Goal: Task Accomplishment & Management: Use online tool/utility

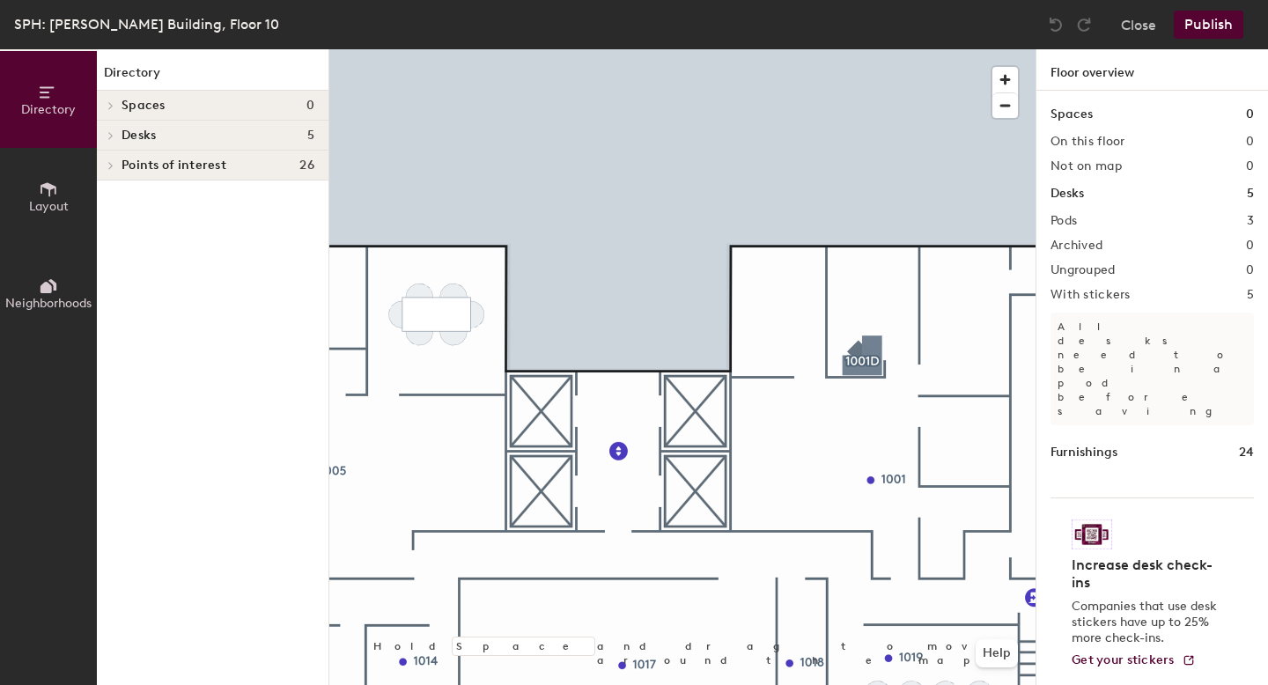
click at [22, 292] on button "Neighborhoods" at bounding box center [48, 293] width 97 height 97
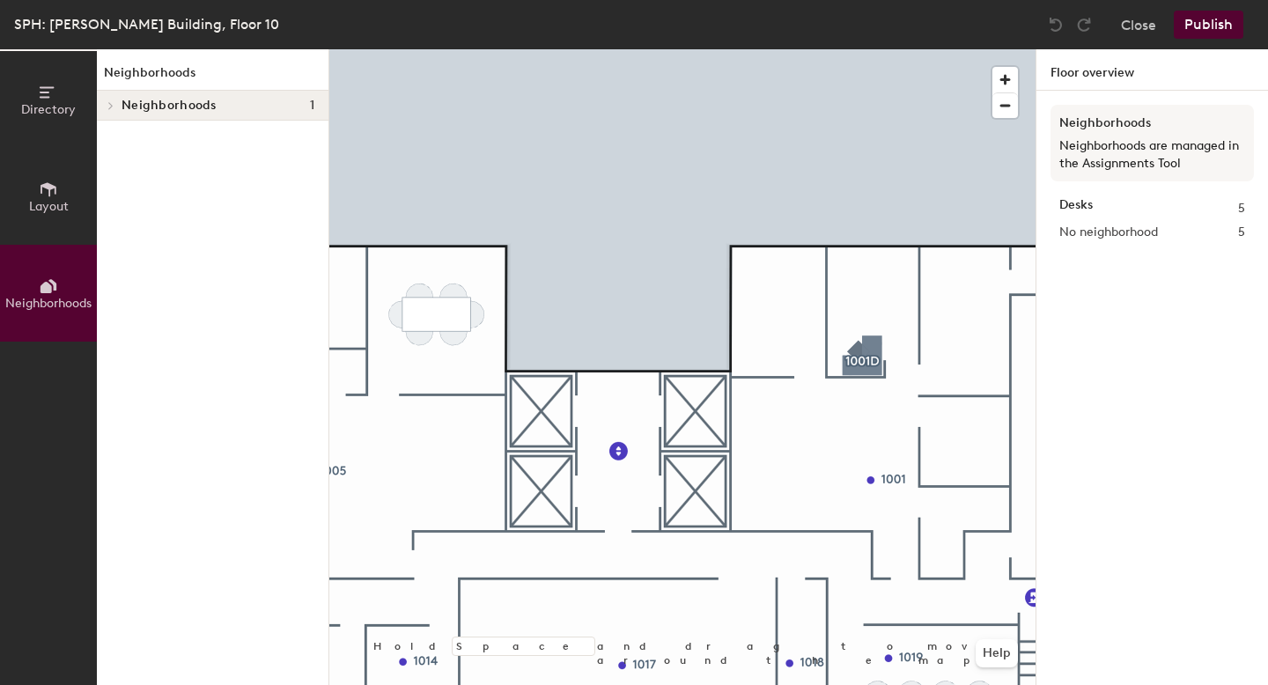
click at [62, 165] on button "Layout" at bounding box center [48, 196] width 97 height 97
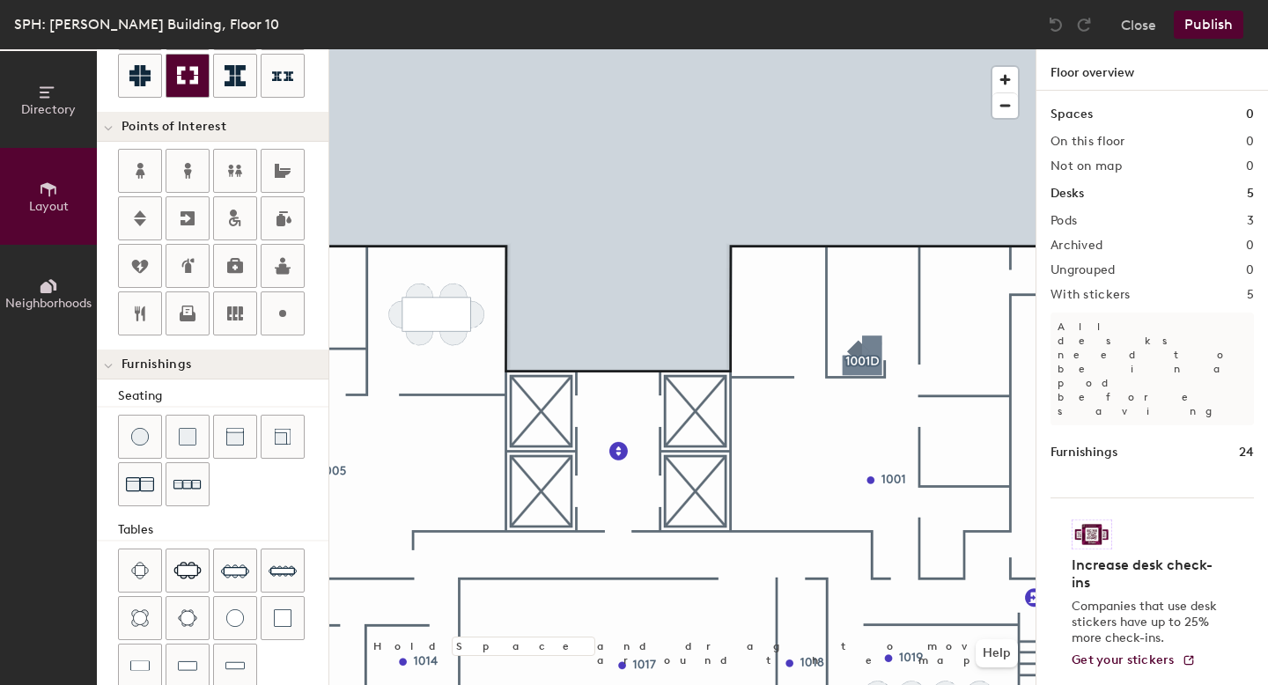
scroll to position [427, 0]
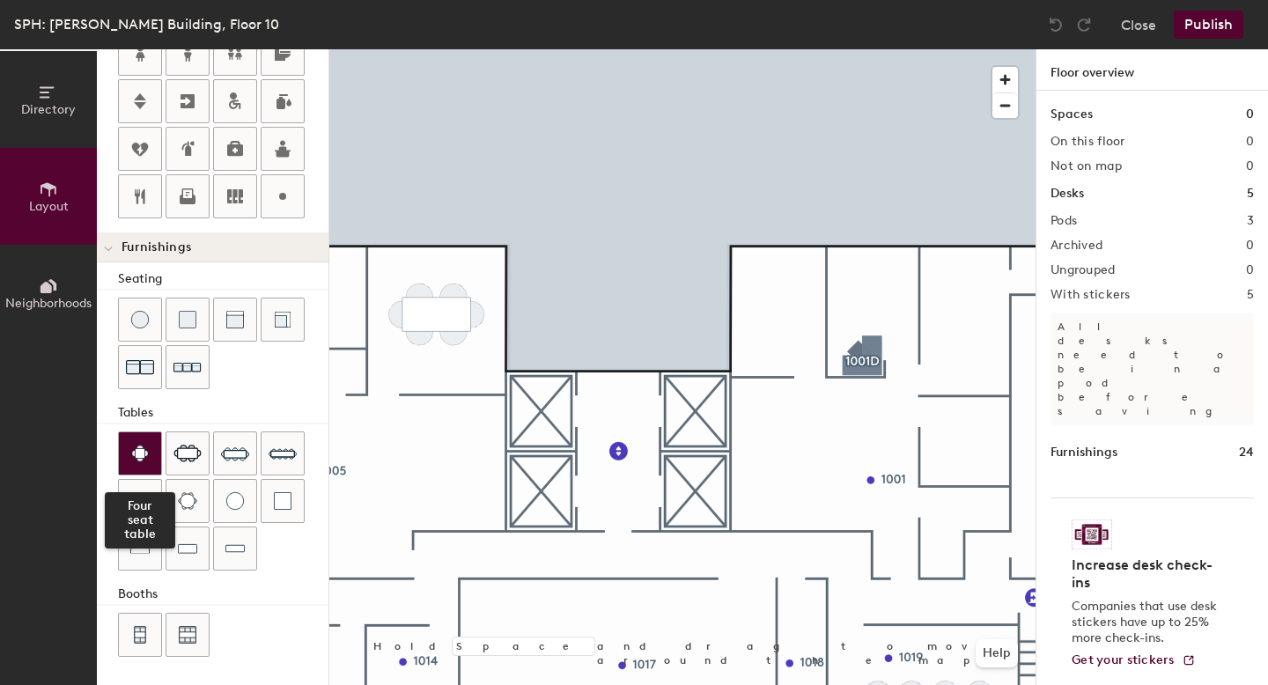
click at [142, 456] on img at bounding box center [140, 454] width 18 height 18
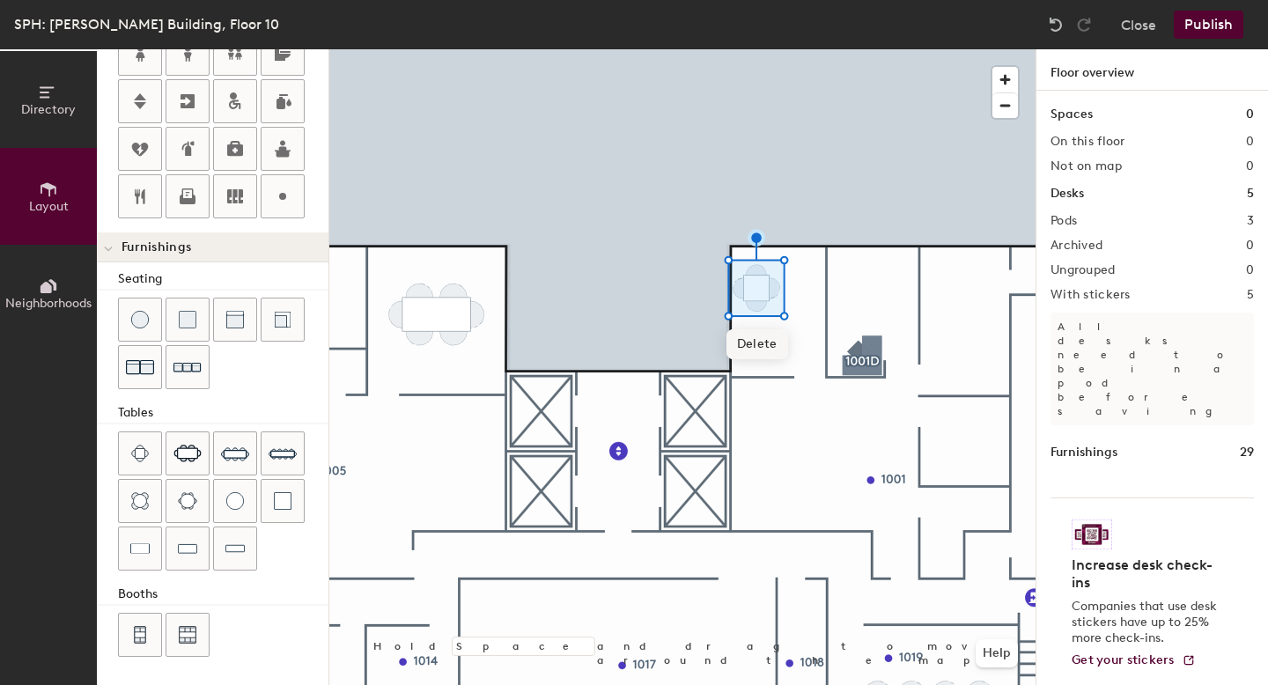
click at [778, 355] on span "Delete" at bounding box center [758, 344] width 62 height 30
click at [843, 49] on div at bounding box center [682, 49] width 706 height 0
click at [787, 49] on div at bounding box center [682, 49] width 706 height 0
click at [698, 49] on div at bounding box center [682, 49] width 706 height 0
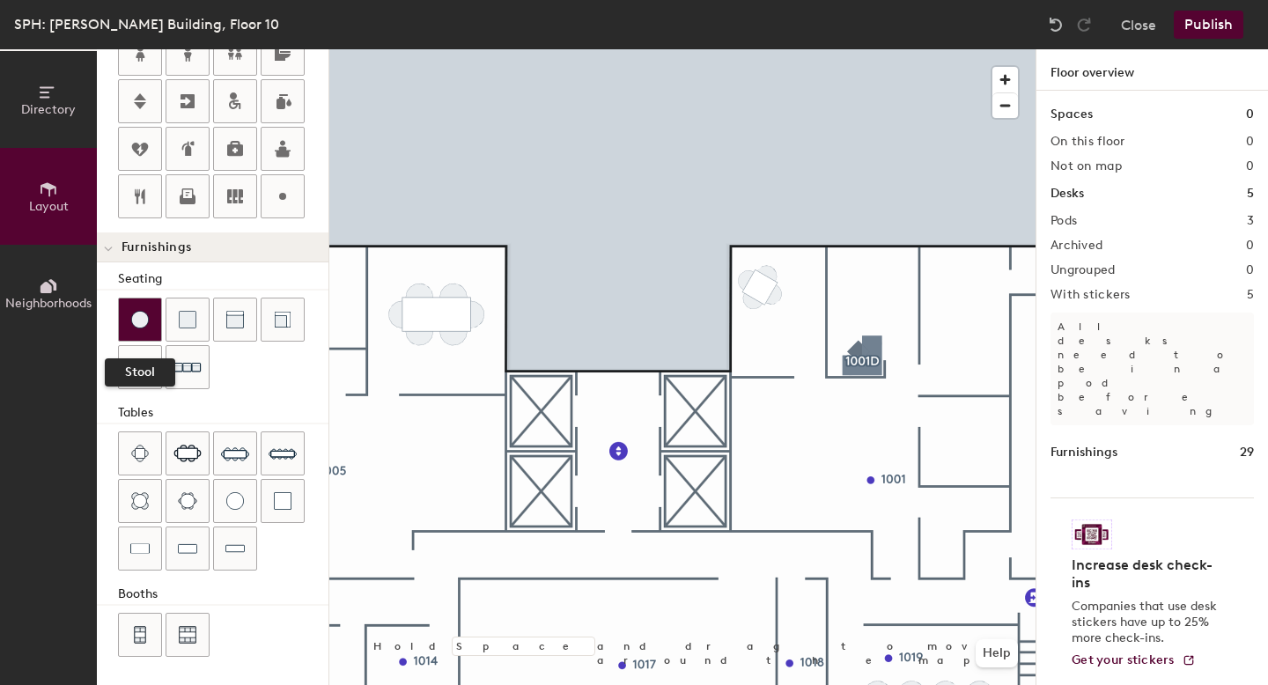
scroll to position [0, 0]
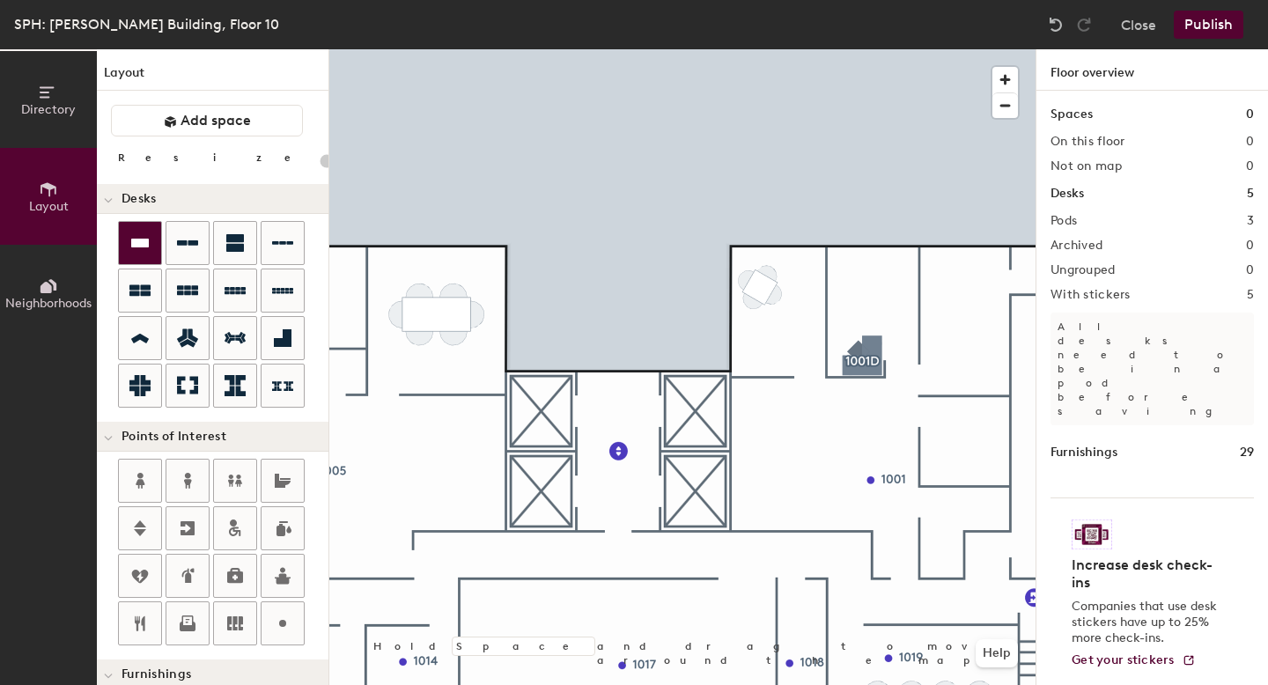
click at [142, 244] on icon at bounding box center [140, 243] width 18 height 9
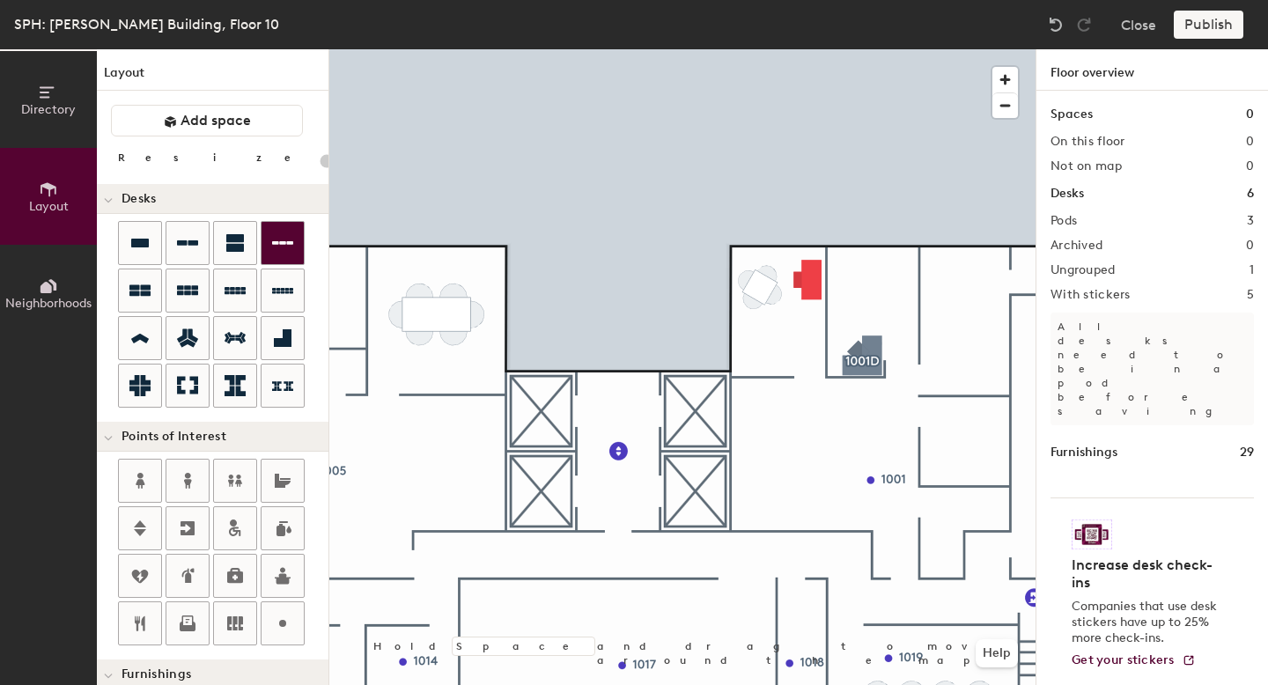
type input "160"
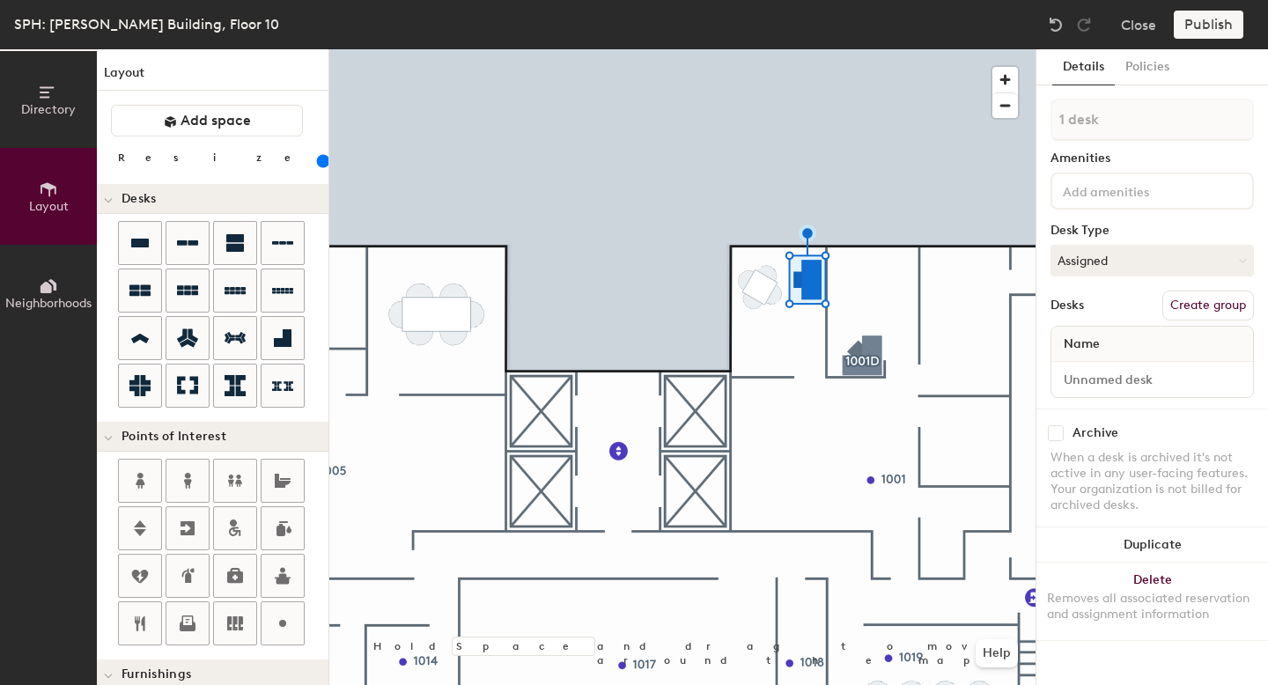
click at [1141, 186] on input at bounding box center [1138, 190] width 159 height 21
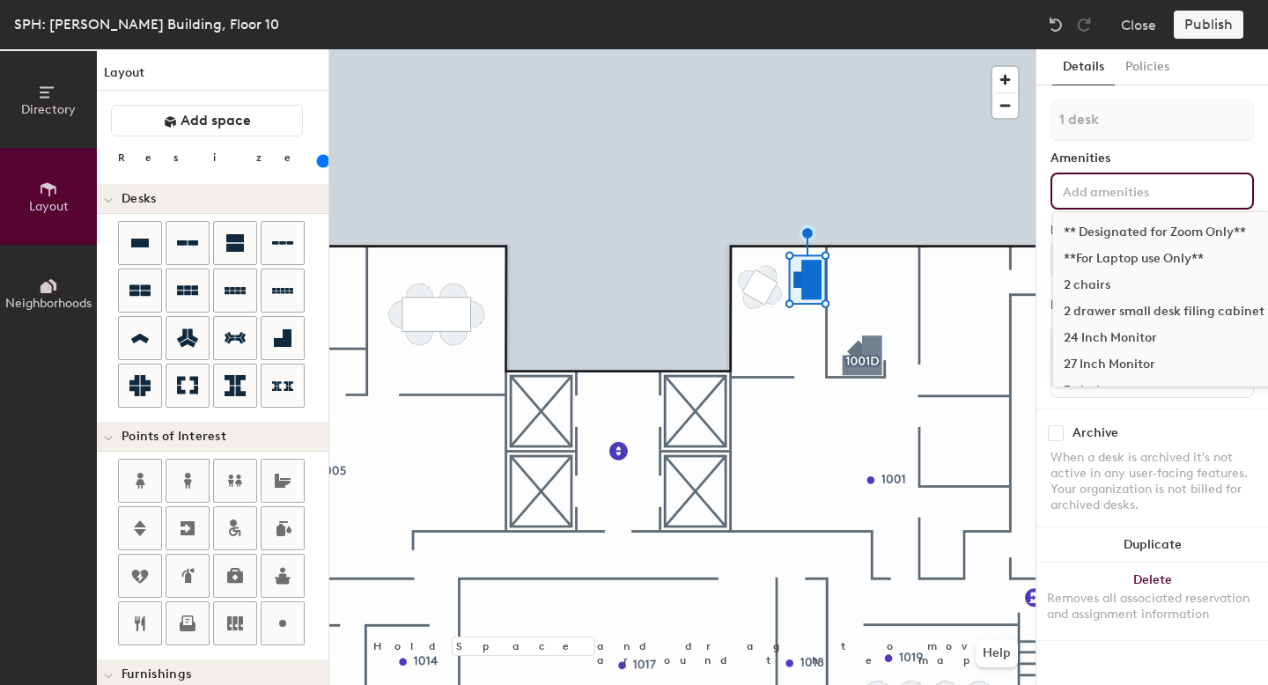
click at [1112, 343] on div "24 Inch Monitor" at bounding box center [1252, 338] width 399 height 26
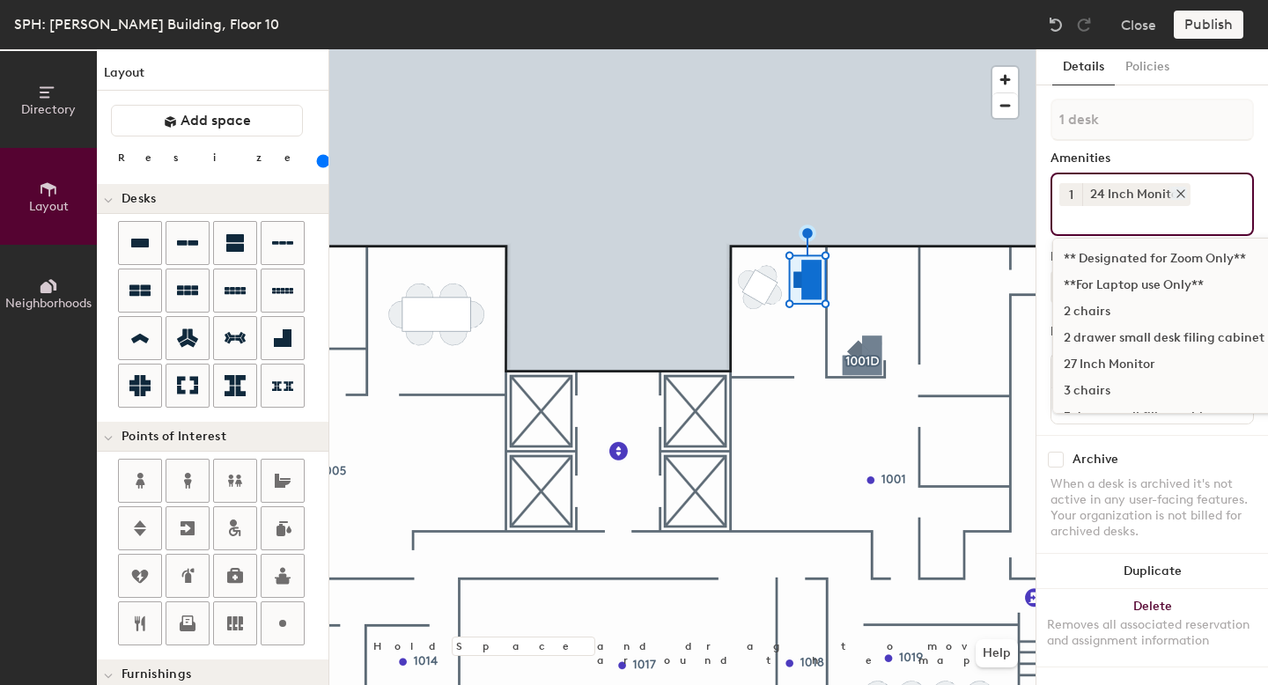
click at [1177, 189] on icon at bounding box center [1181, 194] width 12 height 12
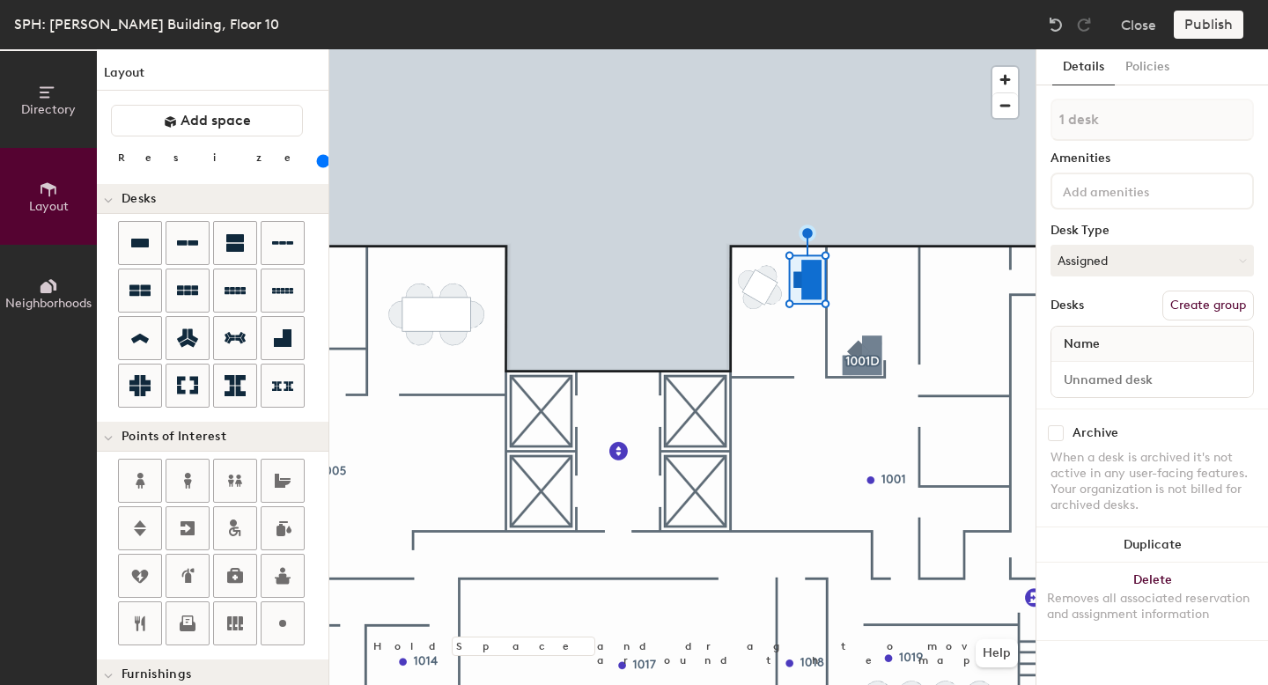
click at [1142, 181] on input at bounding box center [1138, 190] width 159 height 21
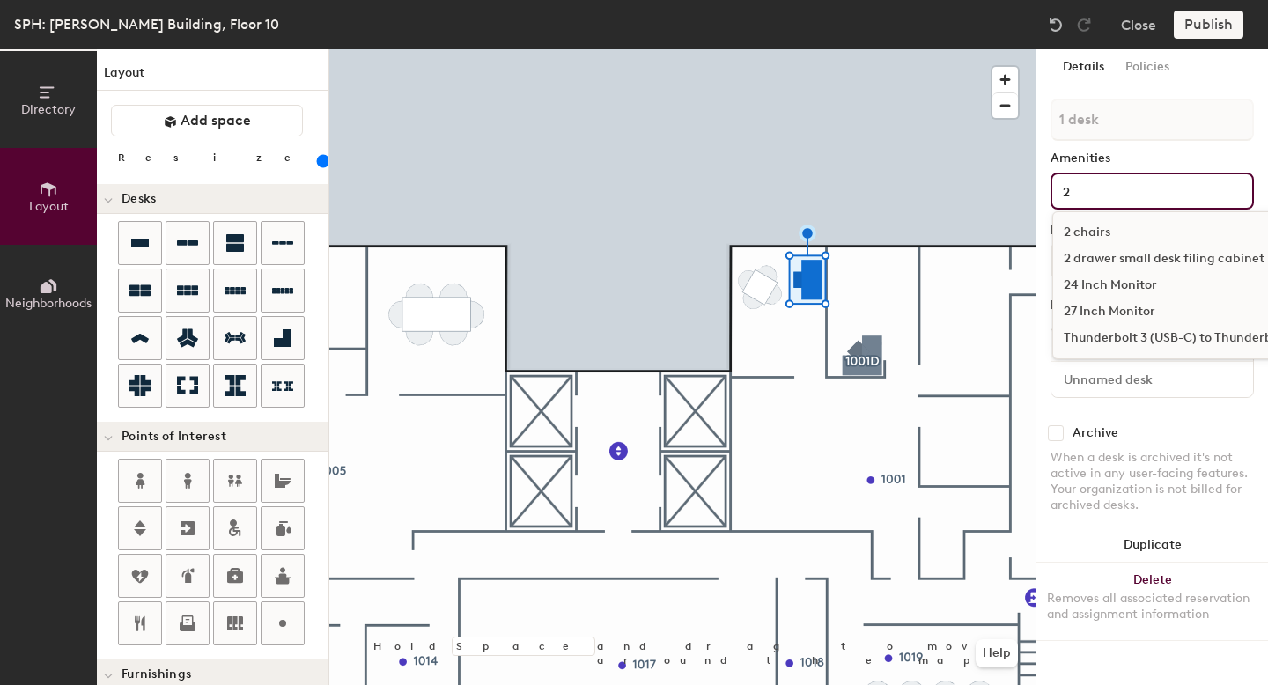
type input "2"
click at [1104, 308] on div "27 Inch Monitor" at bounding box center [1207, 312] width 308 height 26
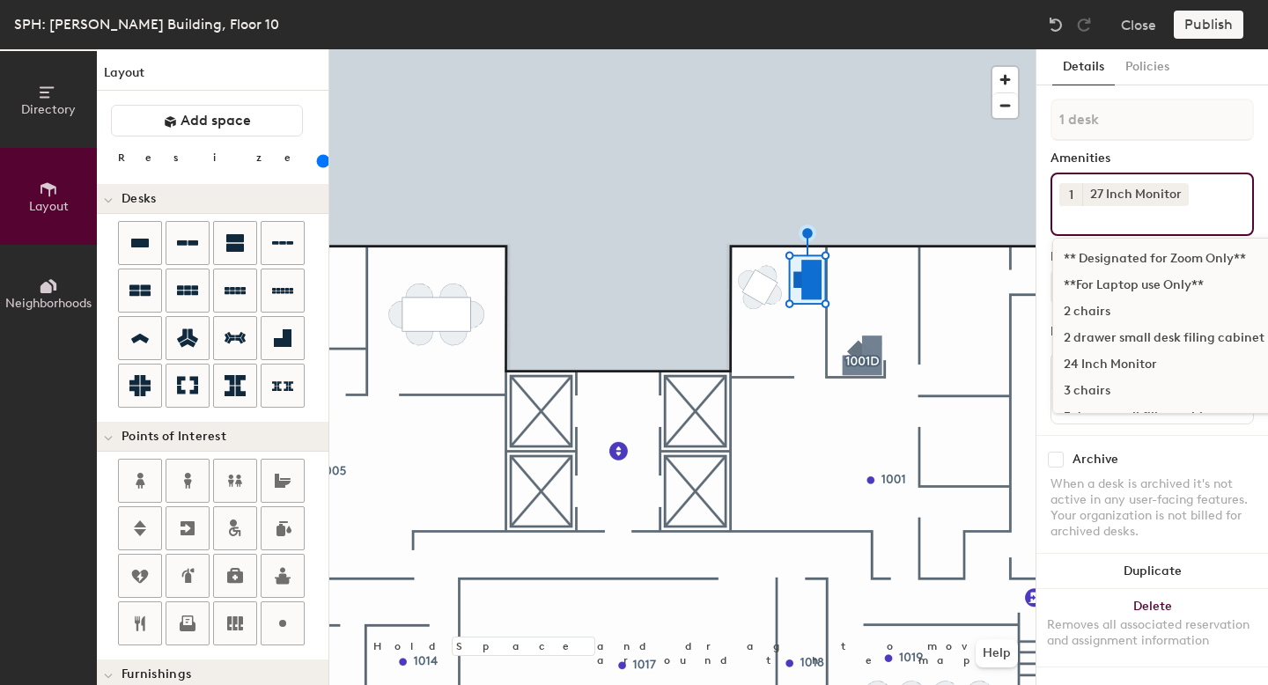
click at [974, 49] on div at bounding box center [682, 49] width 706 height 0
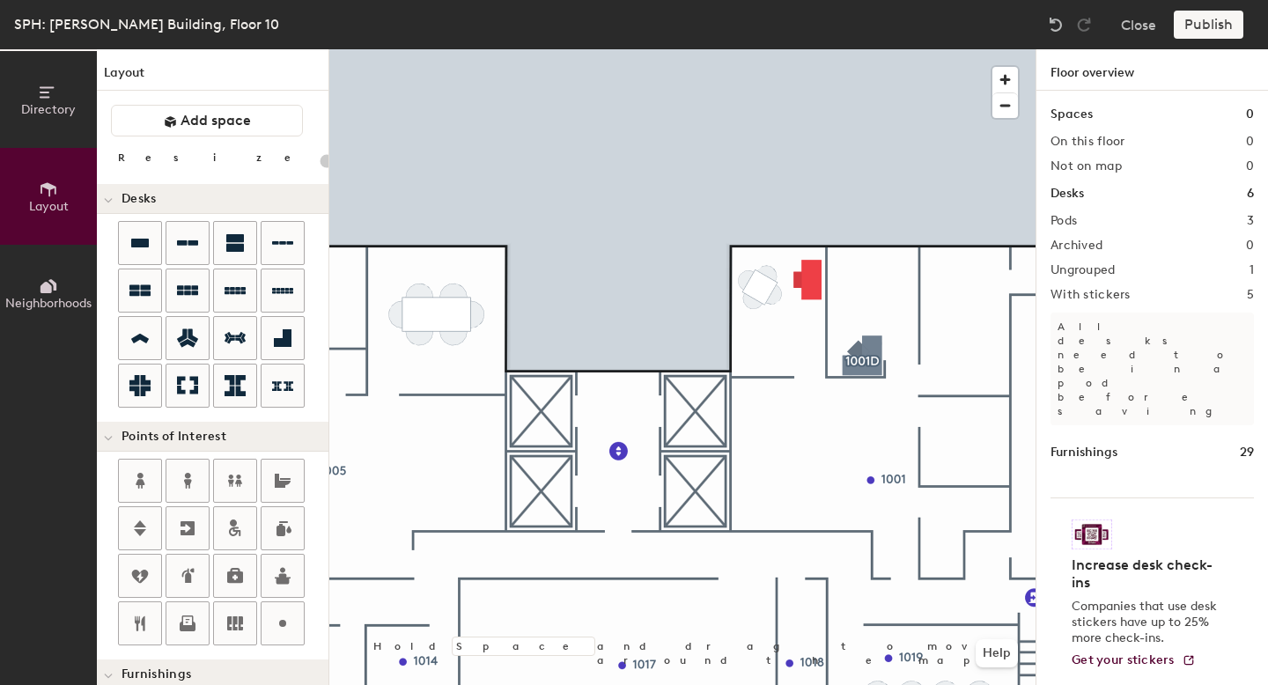
click at [822, 49] on div at bounding box center [682, 49] width 706 height 0
click at [816, 49] on div at bounding box center [682, 49] width 706 height 0
type input "160"
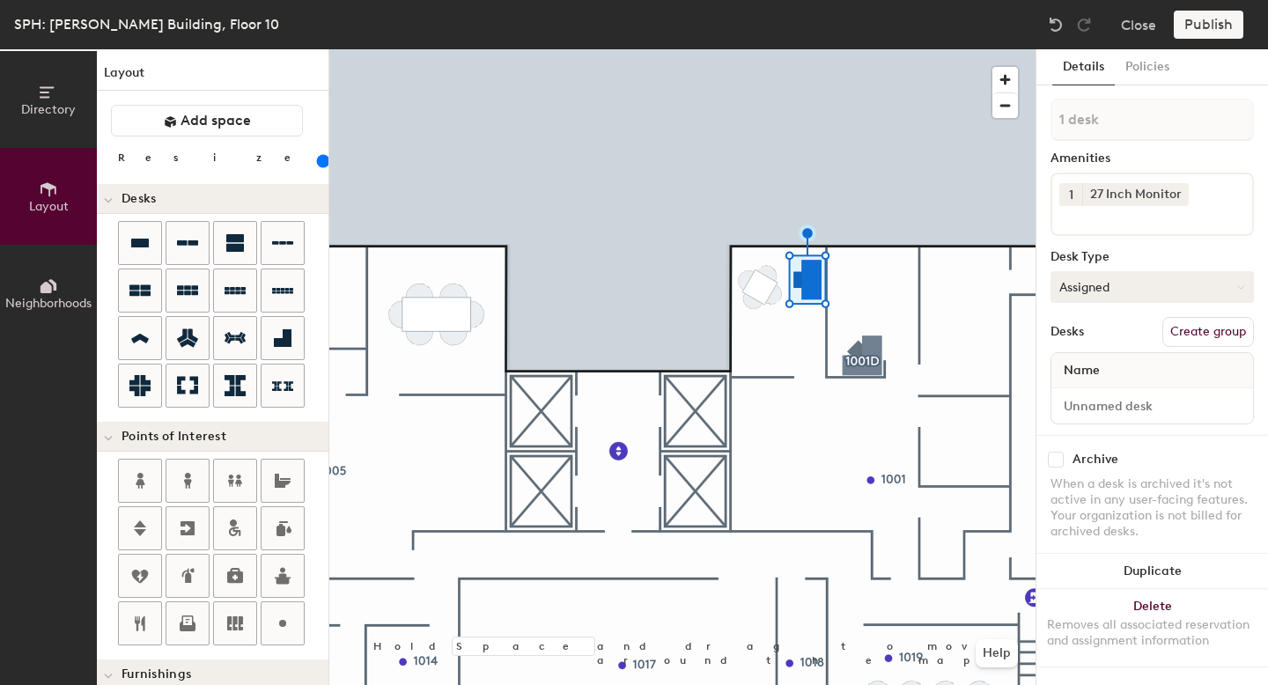
click at [1127, 296] on button "Assigned" at bounding box center [1152, 287] width 203 height 32
click at [1089, 392] on div "Hoteled" at bounding box center [1140, 394] width 176 height 26
click at [1114, 406] on input at bounding box center [1152, 406] width 195 height 25
type input "1001E"
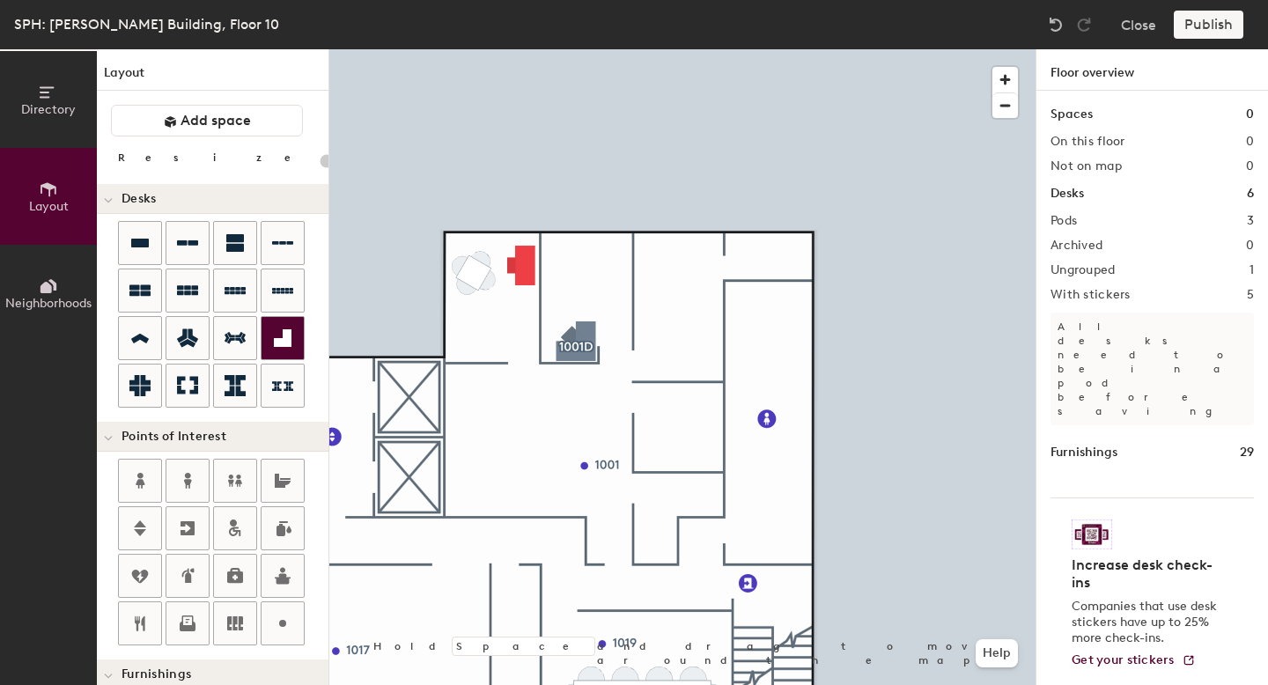
click at [261, 321] on button at bounding box center [283, 338] width 44 height 44
click at [475, 49] on div at bounding box center [682, 49] width 706 height 0
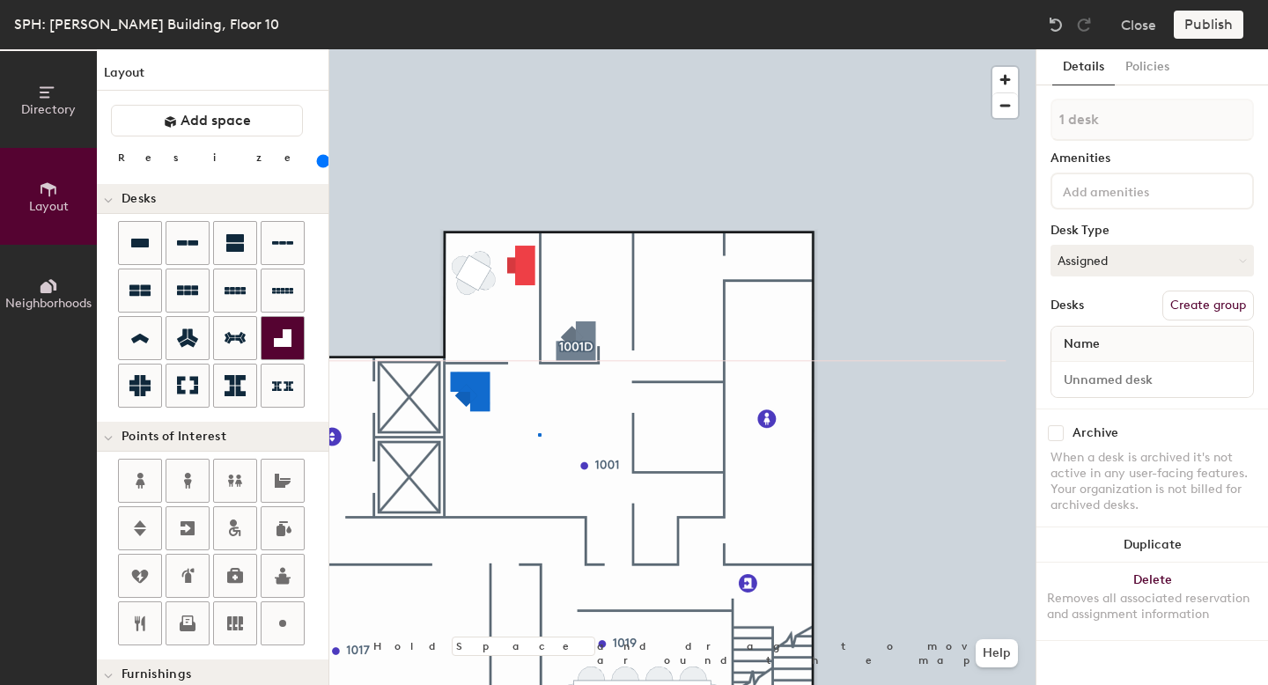
click at [538, 49] on div at bounding box center [682, 49] width 706 height 0
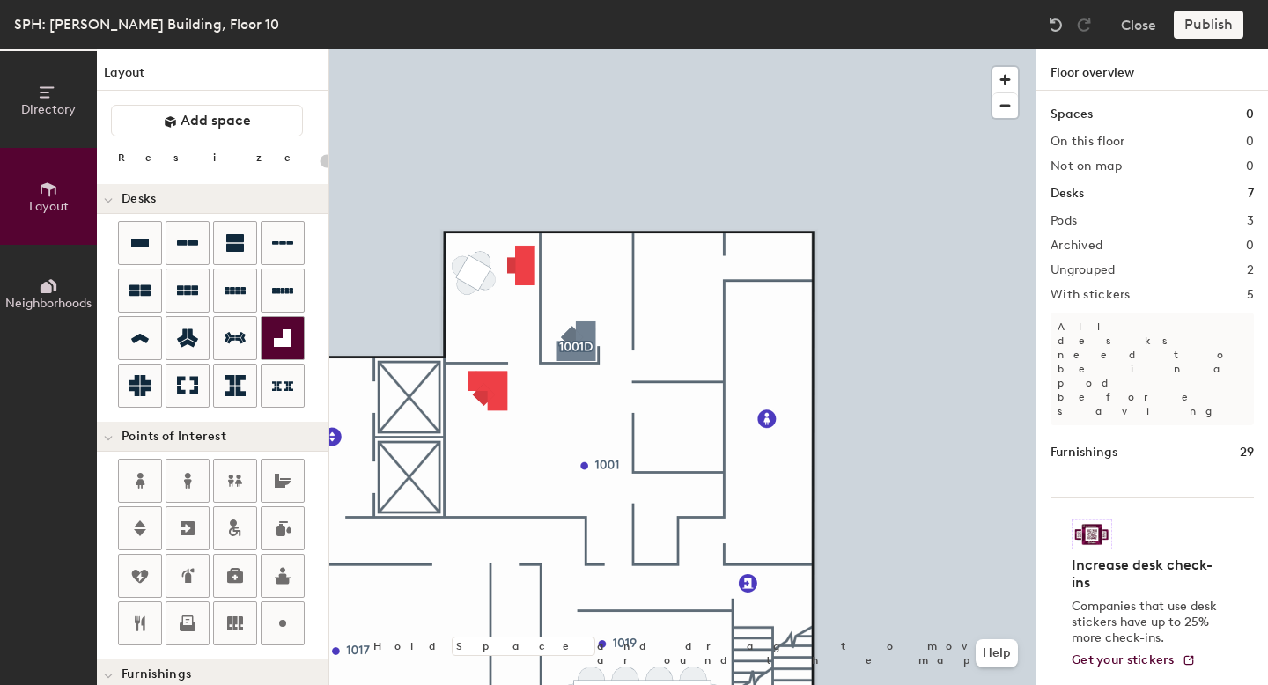
click at [264, 330] on div at bounding box center [283, 338] width 42 height 42
click at [299, 336] on div at bounding box center [283, 338] width 42 height 42
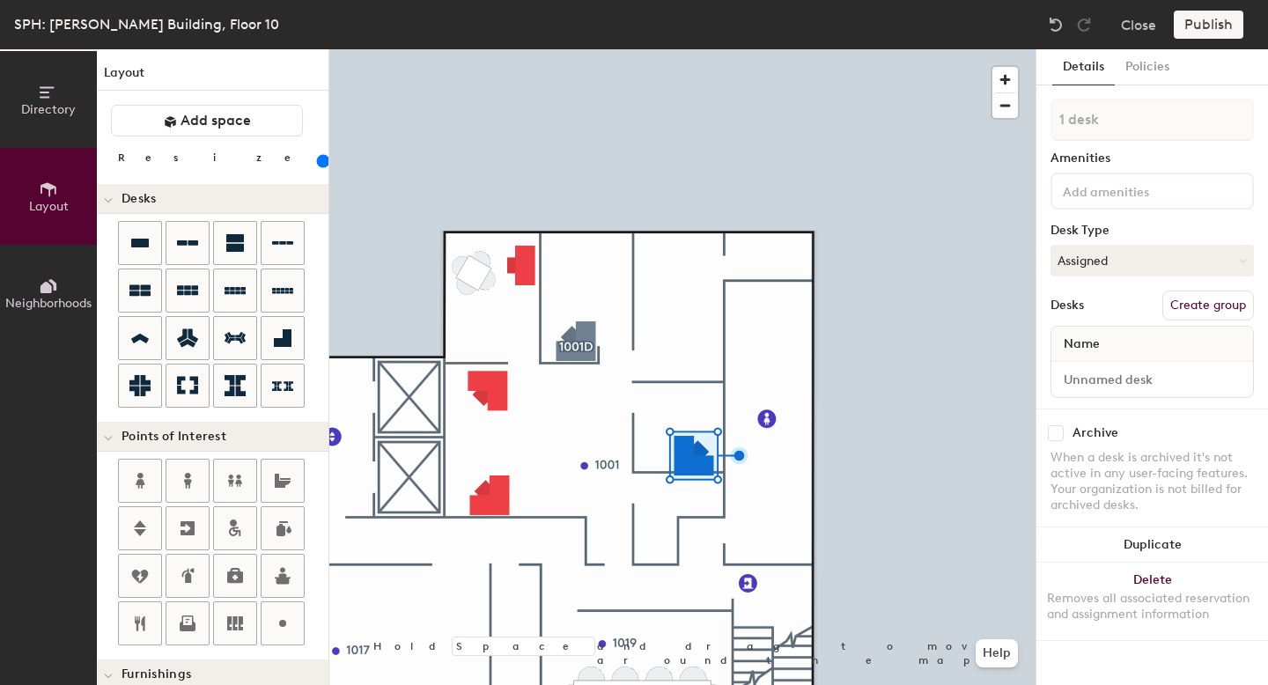
click at [742, 49] on div at bounding box center [682, 49] width 706 height 0
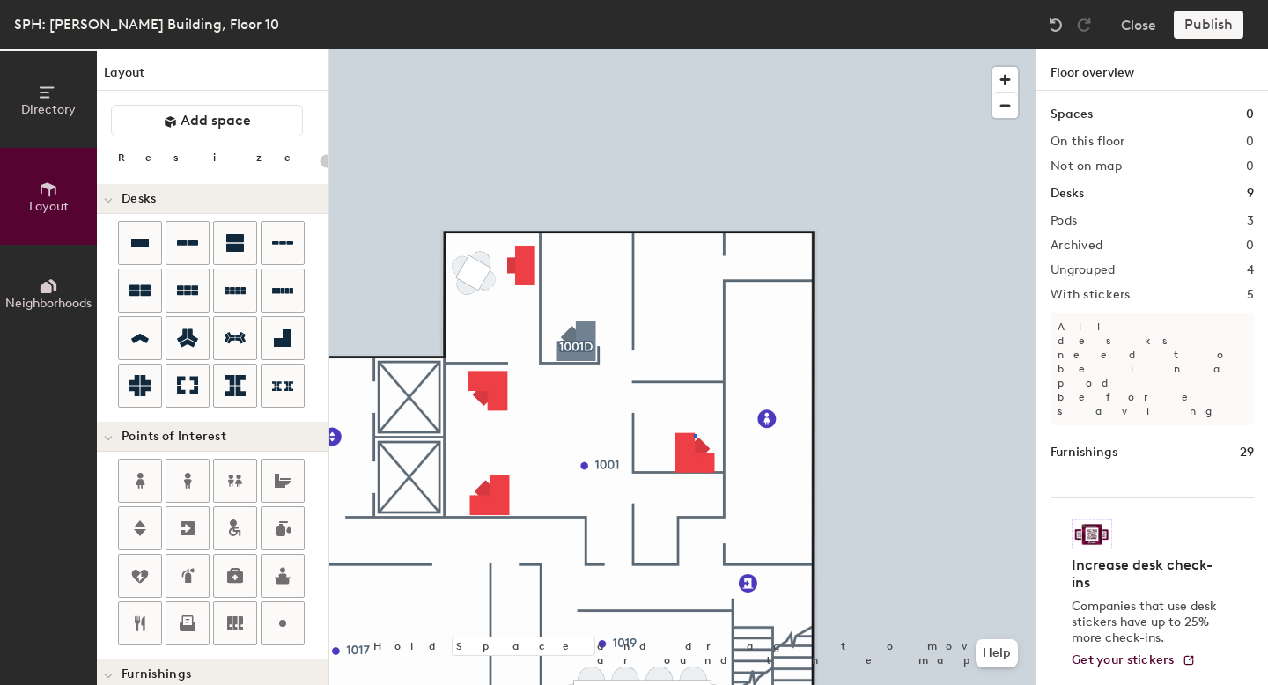
click at [694, 49] on div at bounding box center [682, 49] width 706 height 0
type input "160"
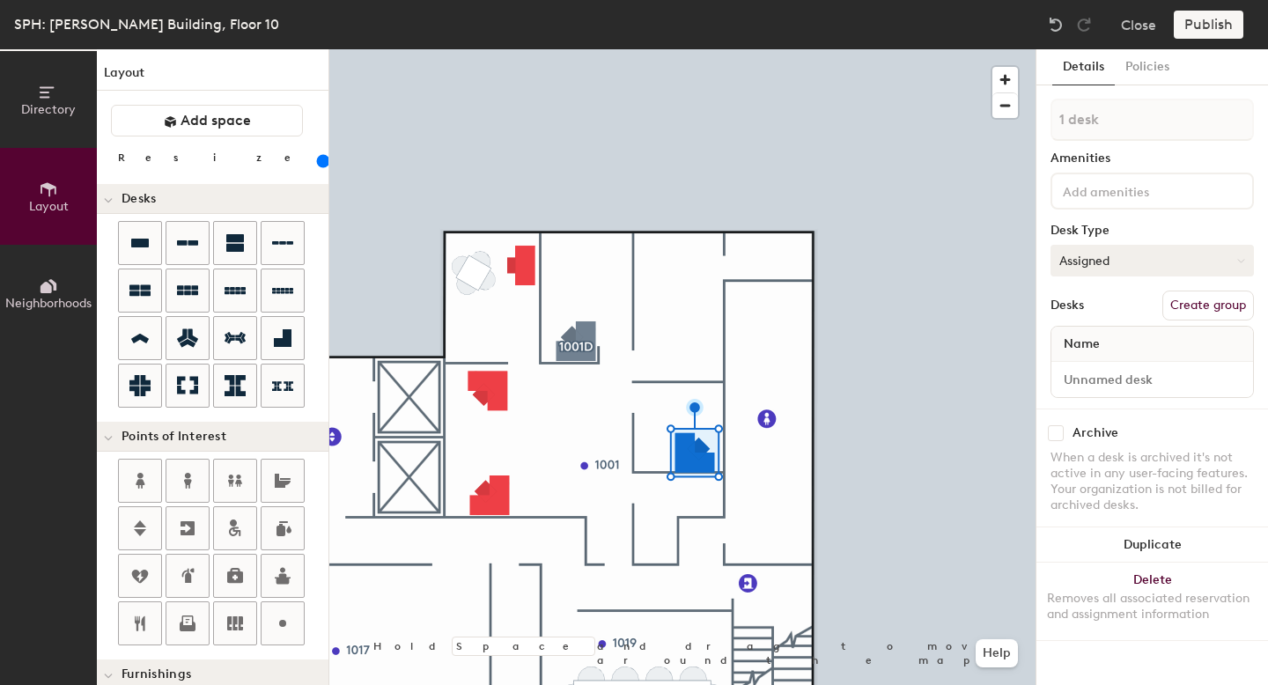
click at [1100, 271] on button "Assigned" at bounding box center [1152, 261] width 203 height 32
click at [1095, 364] on div "Hoteled" at bounding box center [1140, 368] width 176 height 26
click at [1091, 387] on input at bounding box center [1152, 379] width 195 height 25
click at [1177, 380] on input "1001" at bounding box center [1152, 379] width 195 height 25
type input "1001B"
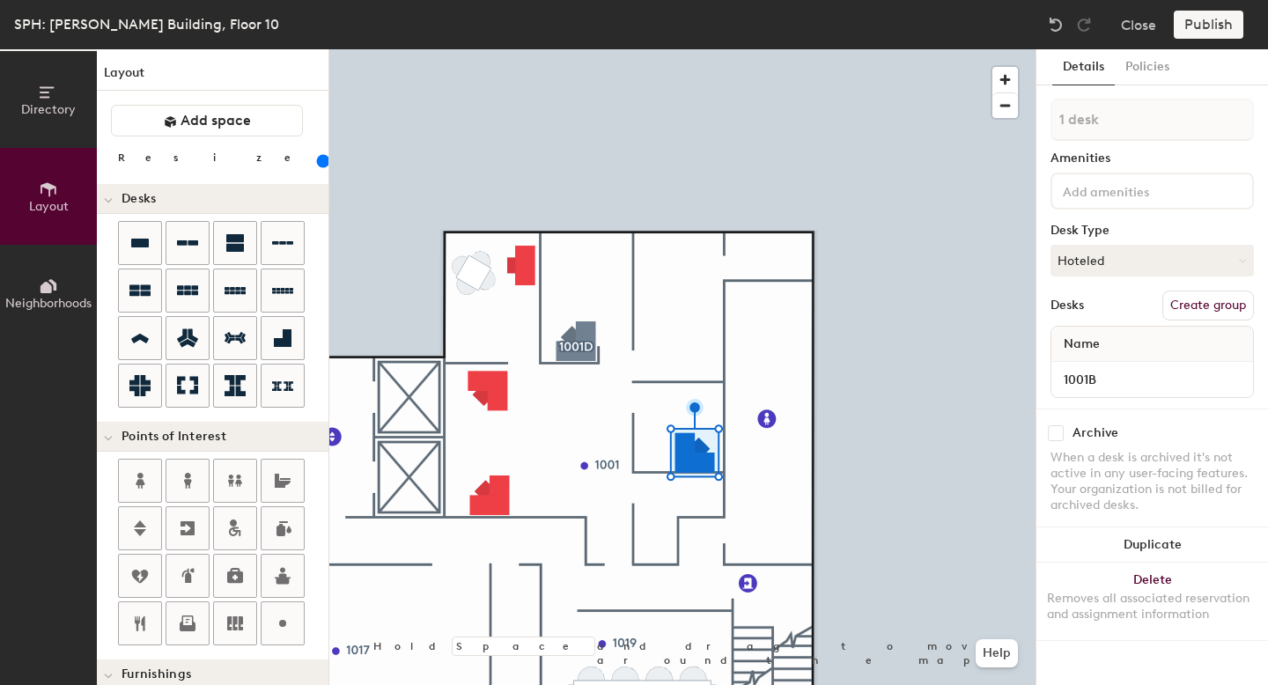
click at [1111, 201] on div at bounding box center [1152, 191] width 203 height 37
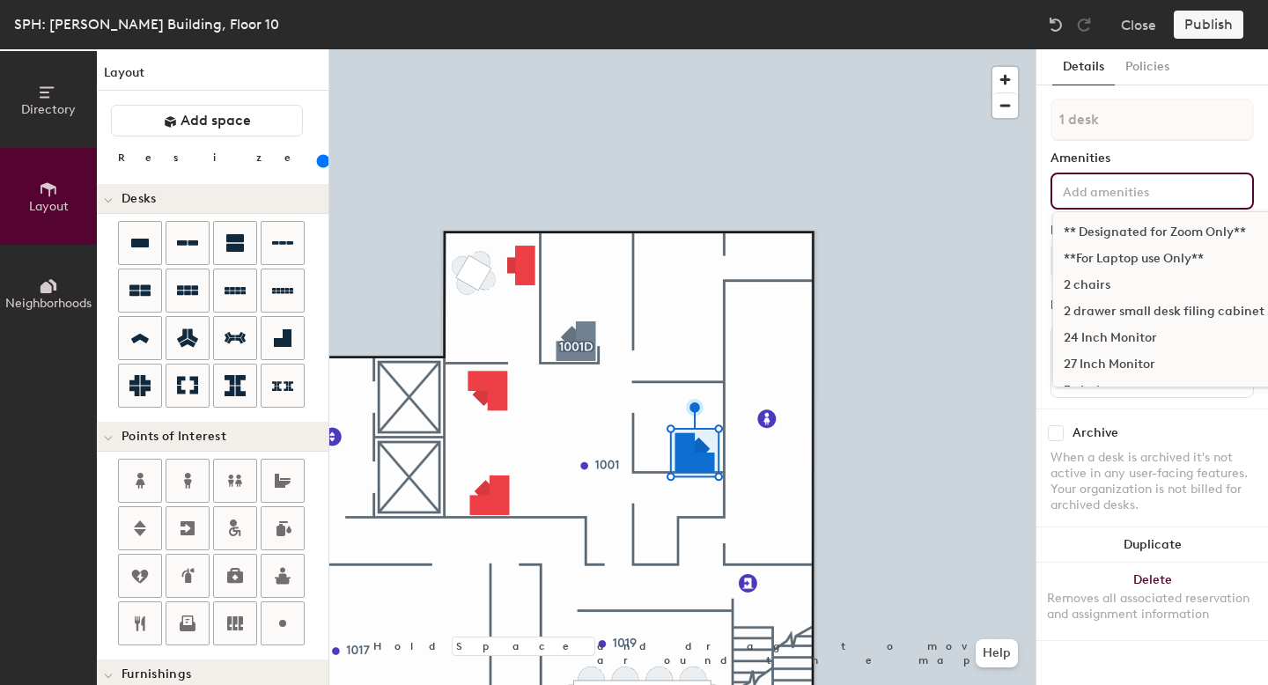
click at [1104, 344] on div "24 Inch Monitor" at bounding box center [1252, 338] width 399 height 26
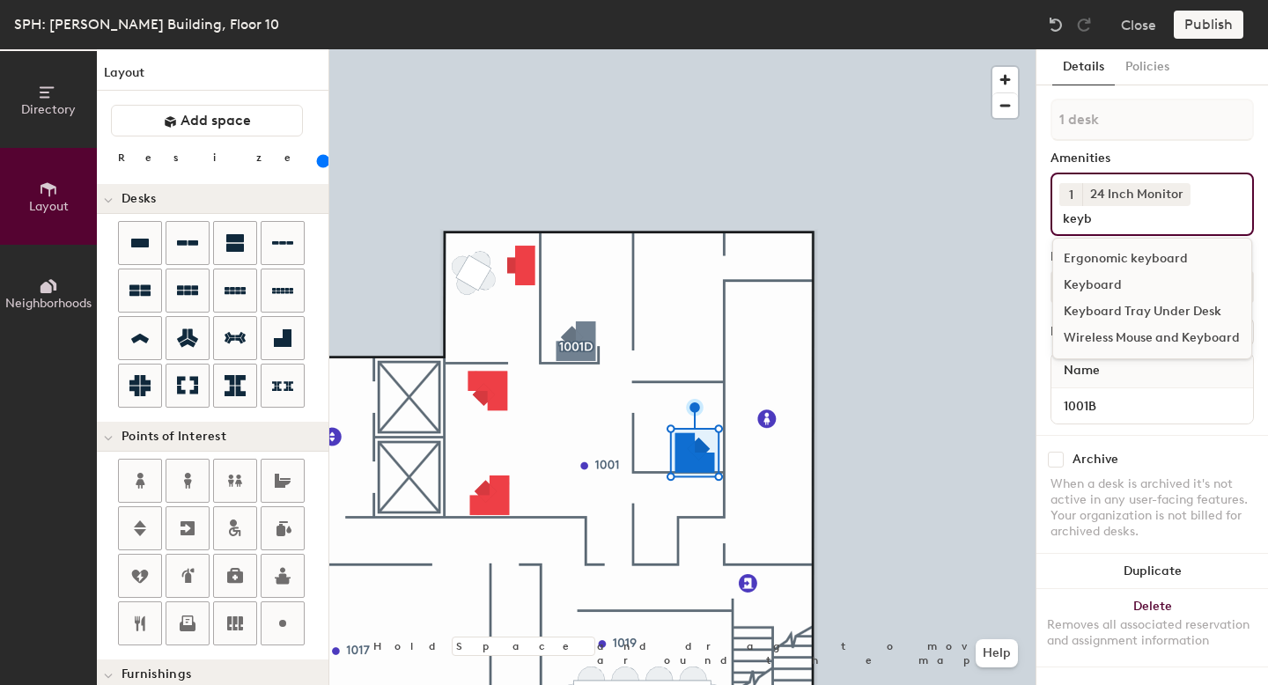
type input "keyb"
click at [1126, 277] on div "Keyboard" at bounding box center [1152, 285] width 198 height 26
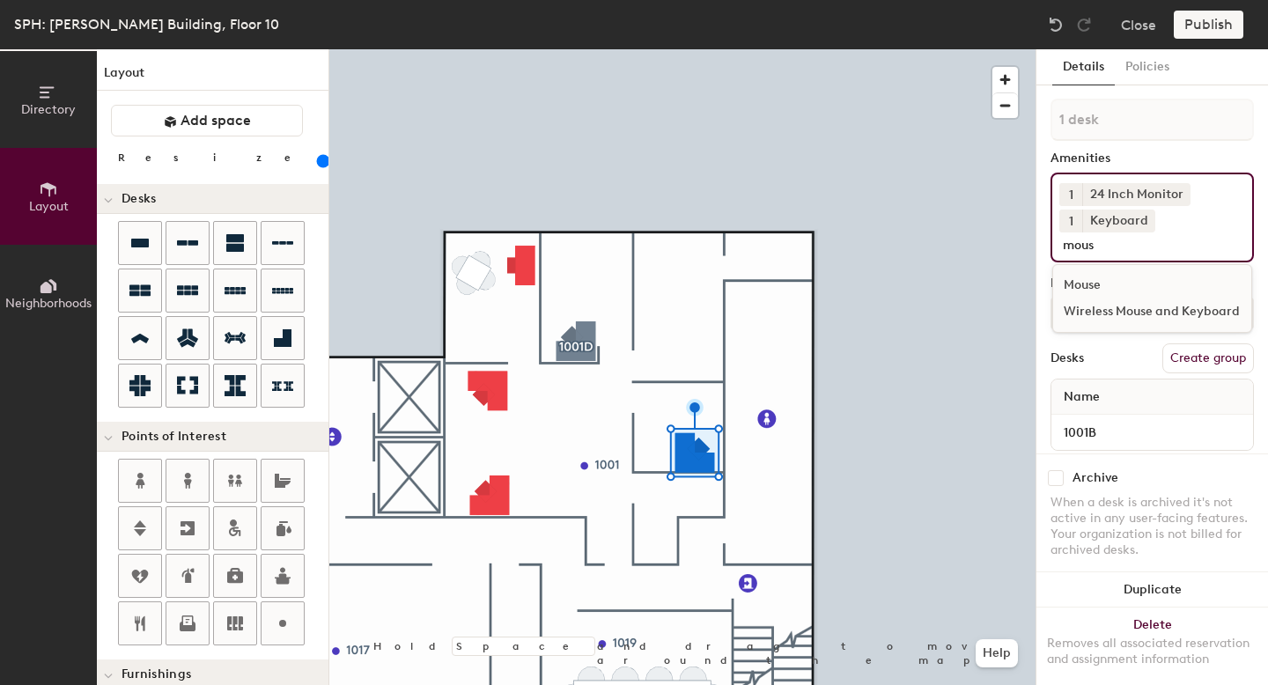
type input "mous"
click at [1133, 290] on div "Mouse" at bounding box center [1152, 285] width 198 height 26
type input "dock"
click at [1120, 298] on div "[GEOGRAPHIC_DATA]" at bounding box center [1188, 285] width 270 height 26
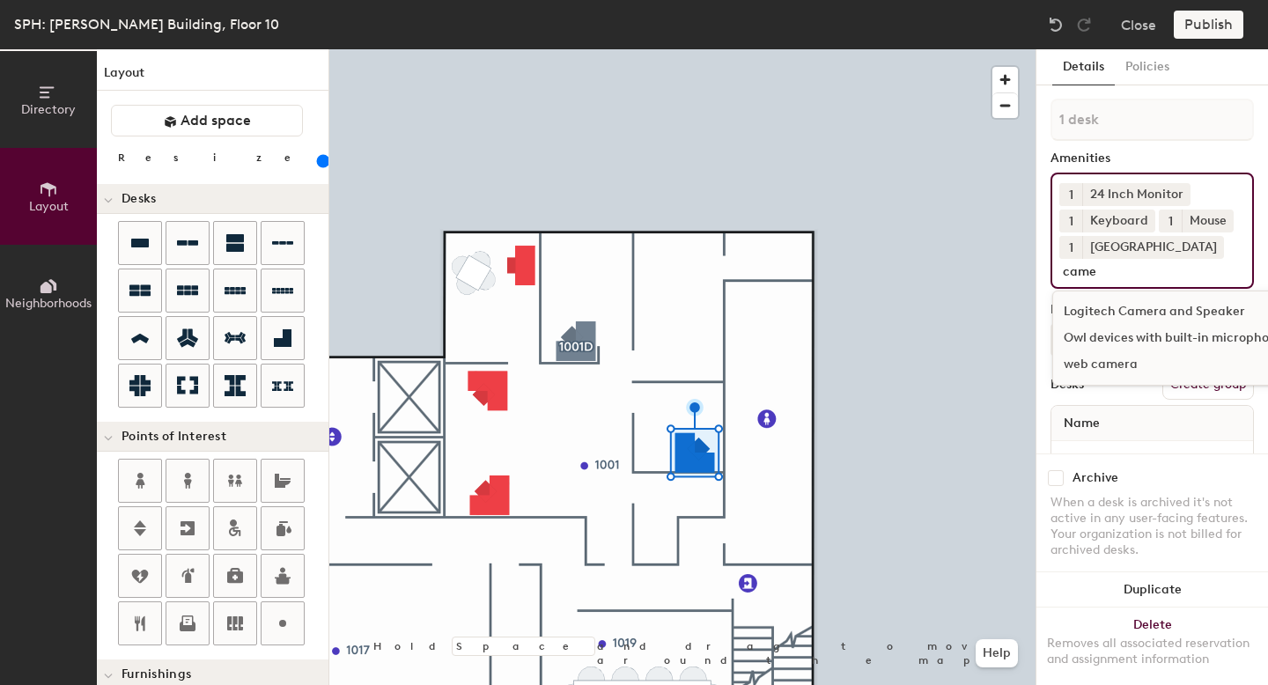
type input "came"
click at [1152, 364] on div "web camera" at bounding box center [1229, 364] width 352 height 26
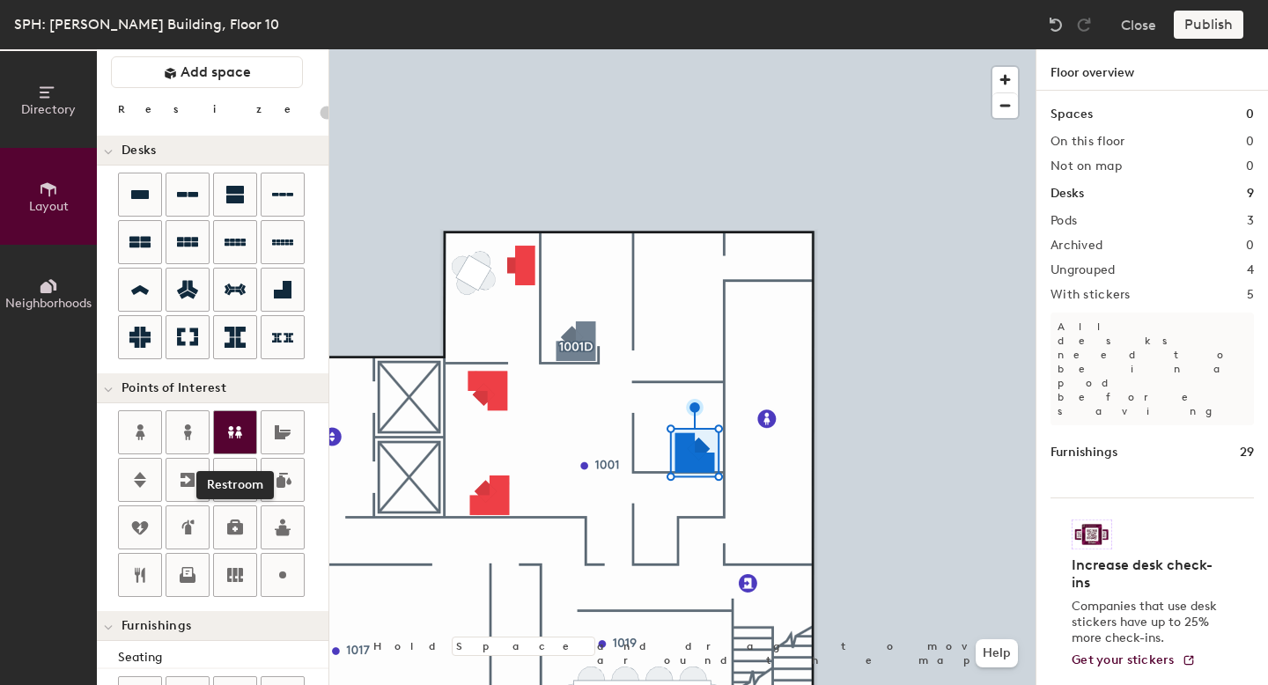
scroll to position [56, 0]
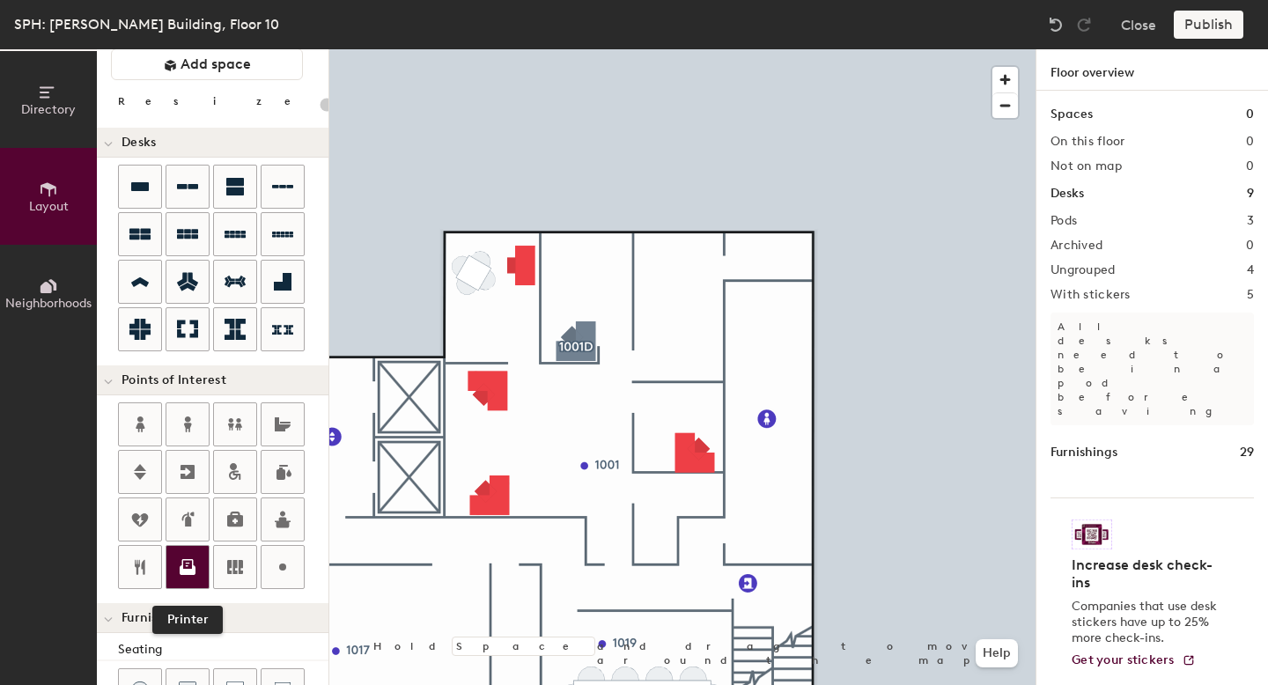
click at [180, 547] on div at bounding box center [187, 567] width 42 height 42
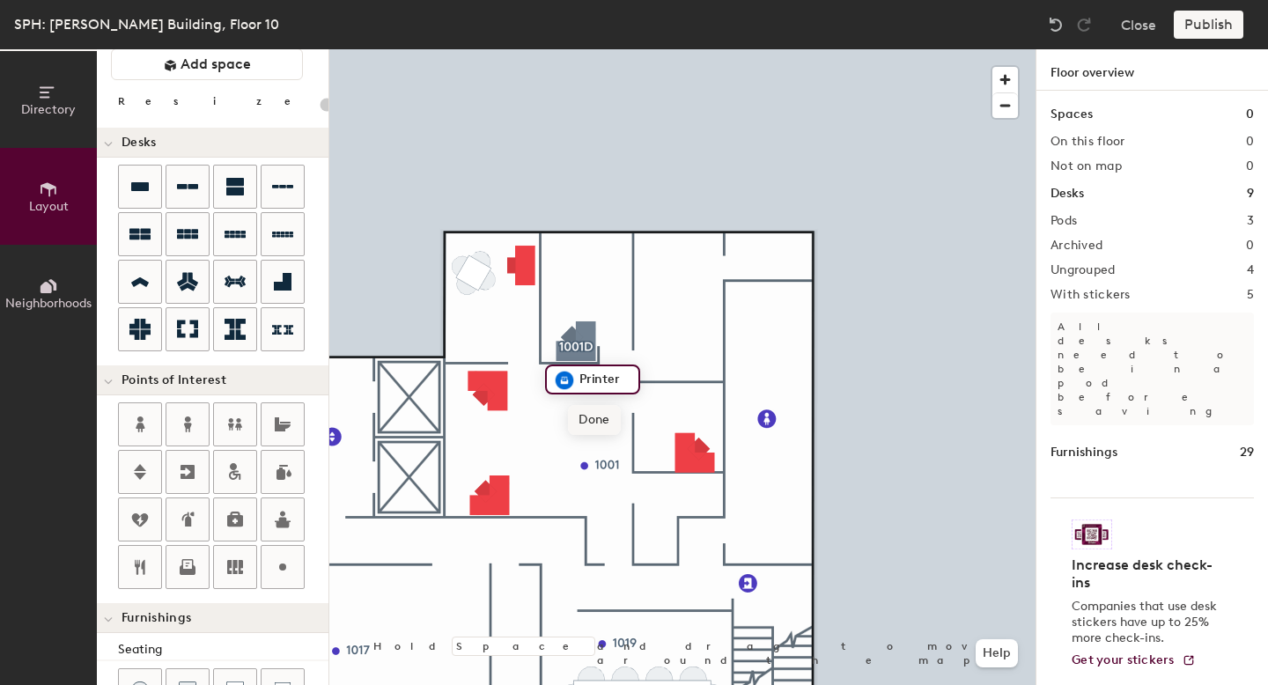
click at [606, 422] on span "Done" at bounding box center [594, 420] width 52 height 30
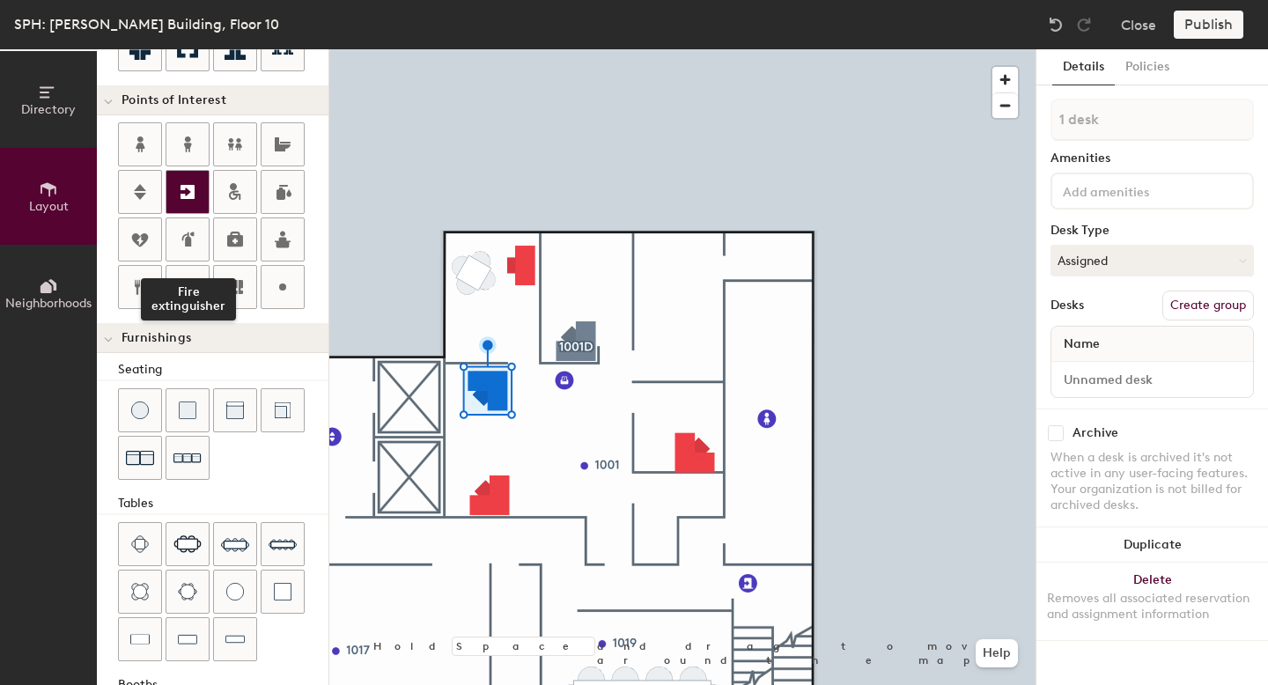
scroll to position [427, 0]
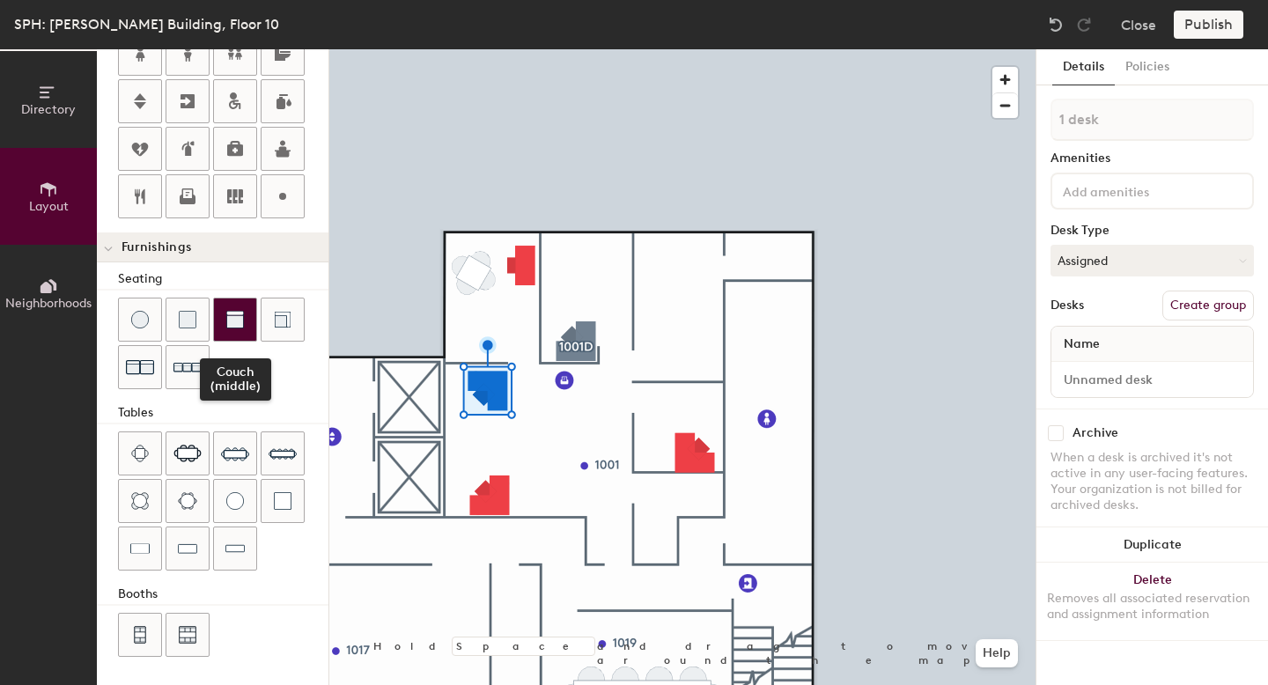
click at [243, 318] on img at bounding box center [235, 320] width 18 height 18
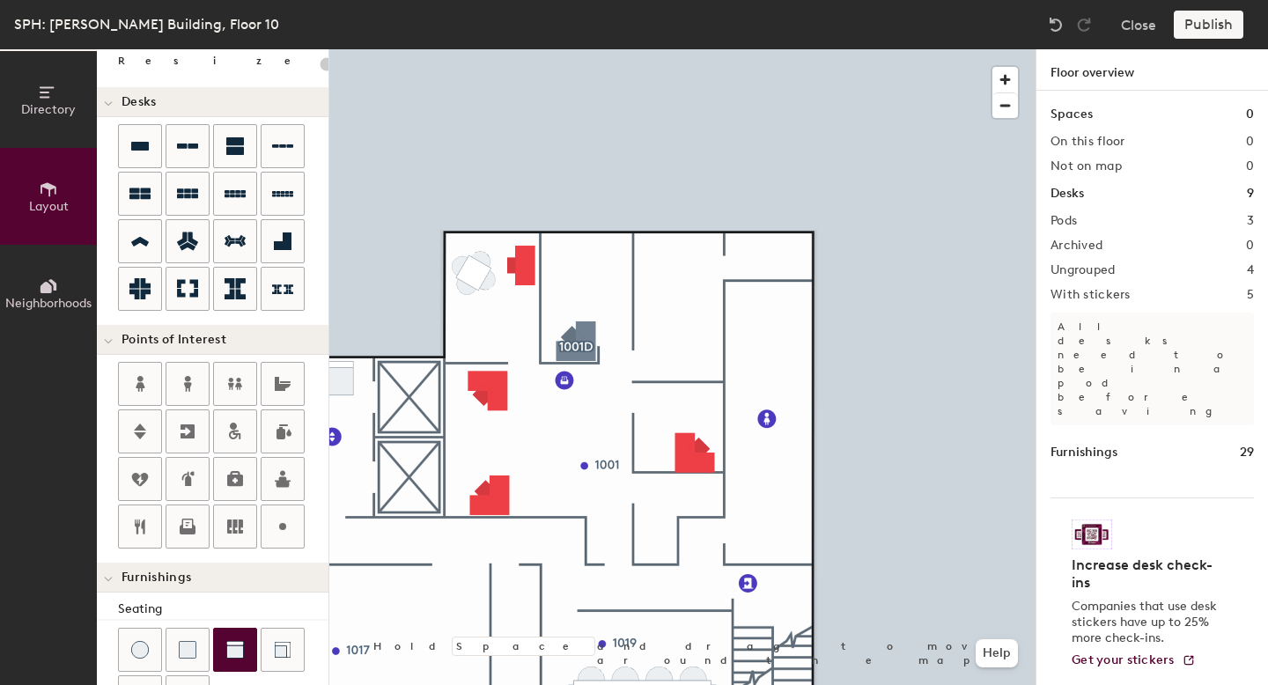
scroll to position [91, 0]
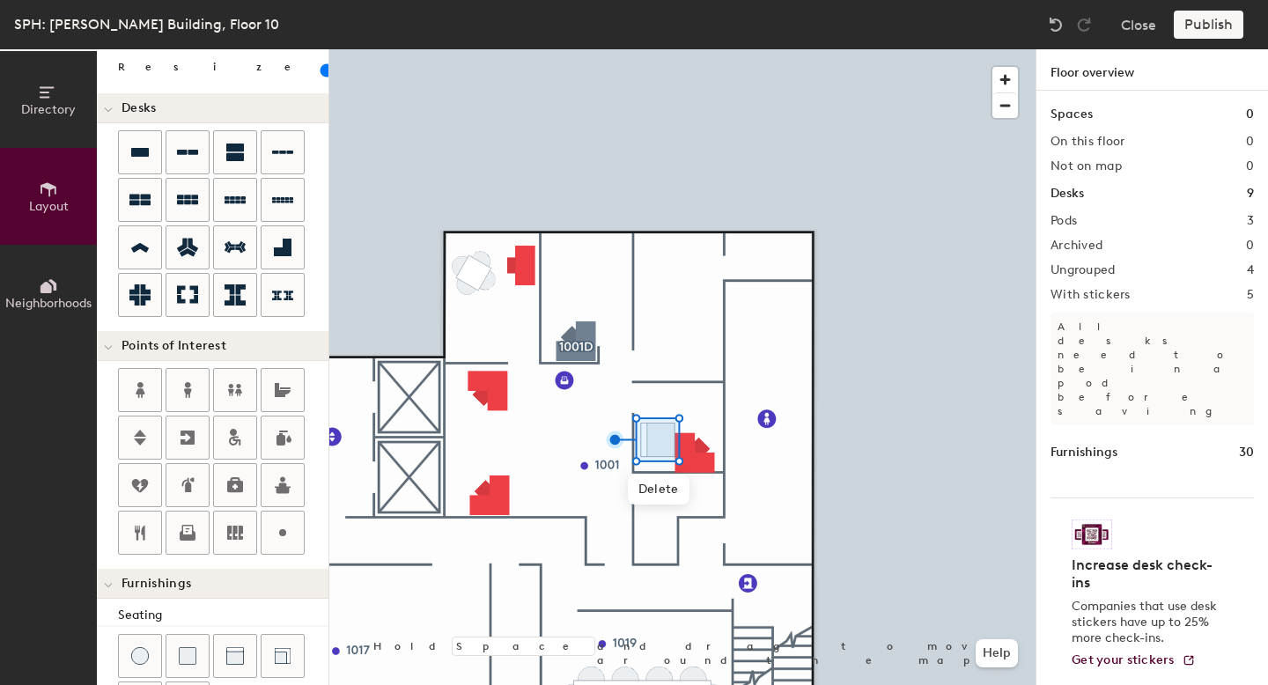
click at [320, 71] on input "range" at bounding box center [320, 70] width 0 height 14
click at [320, 65] on input "range" at bounding box center [320, 70] width 0 height 14
type input "60"
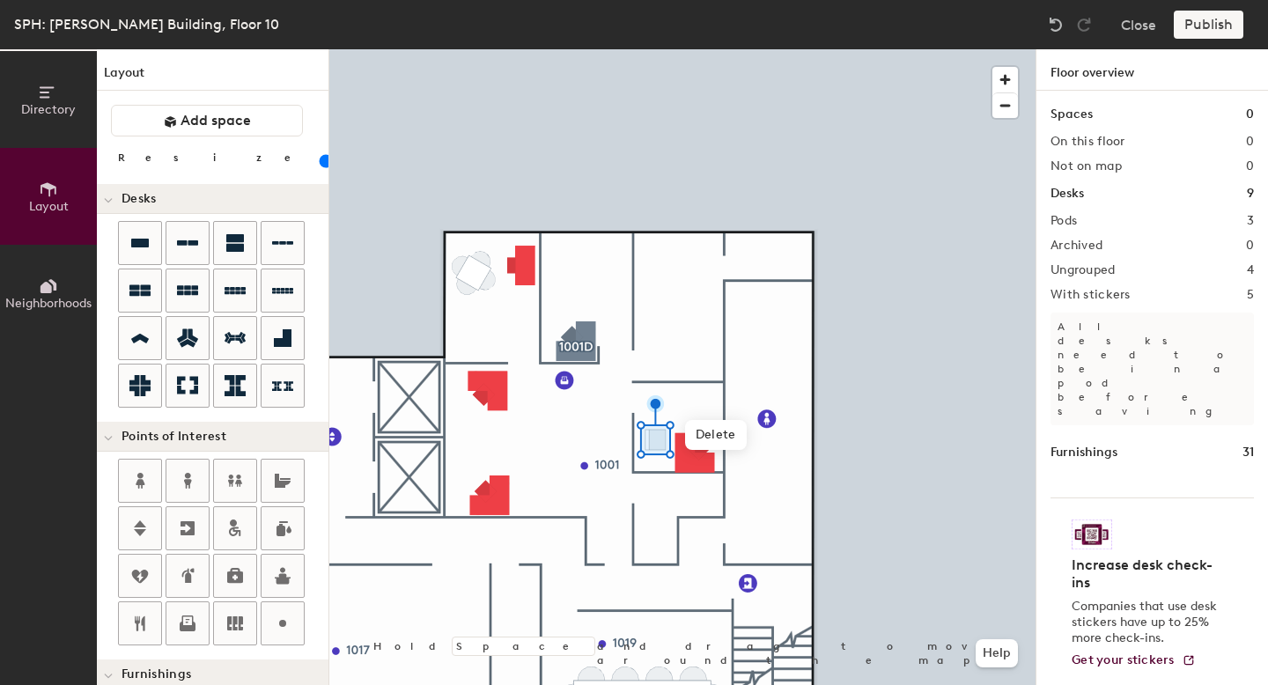
scroll to position [91, 0]
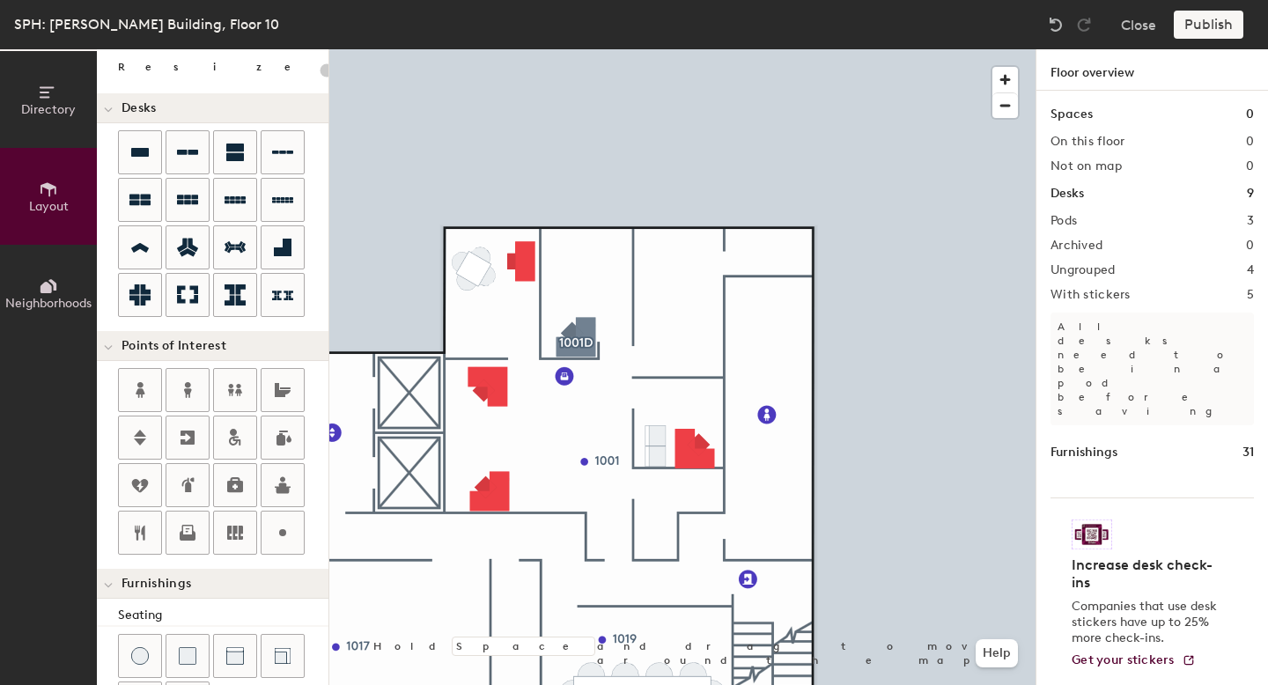
click at [479, 49] on div at bounding box center [682, 49] width 706 height 0
type input "160"
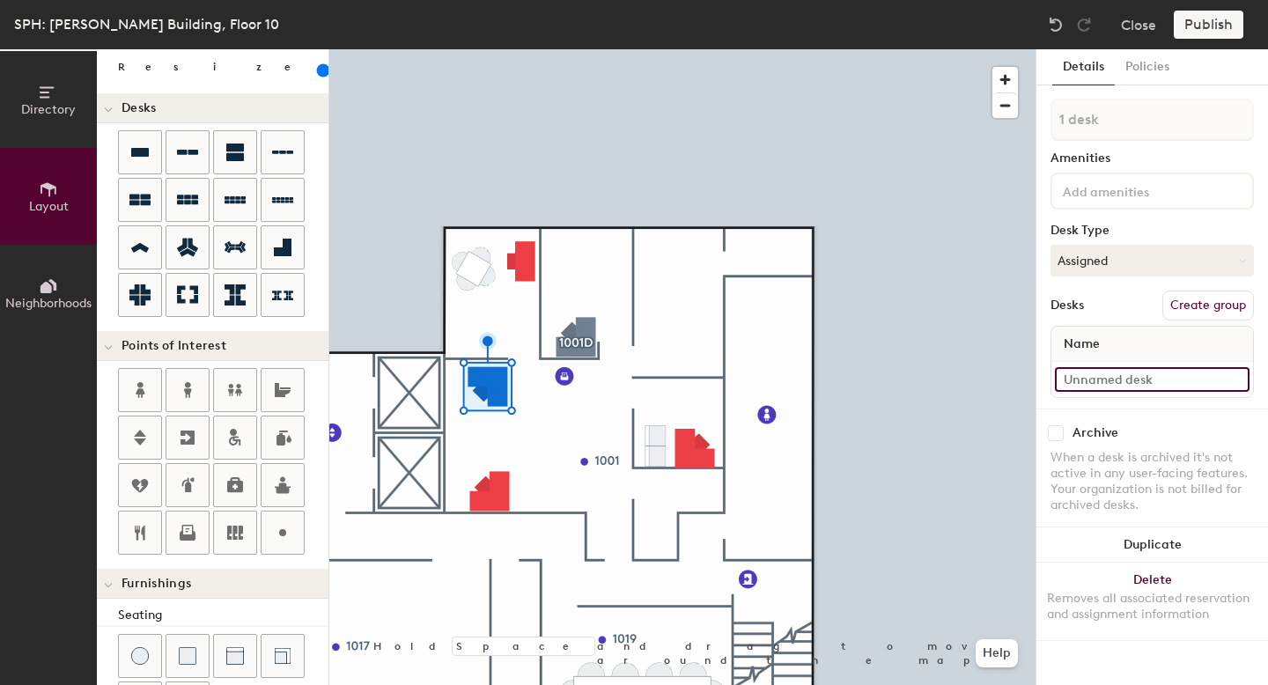
click at [1124, 377] on input at bounding box center [1152, 379] width 195 height 25
paste input "FSSN32"
type input "F"
click at [1095, 378] on input "1001- WS3" at bounding box center [1152, 379] width 195 height 25
type input "1001-WS3"
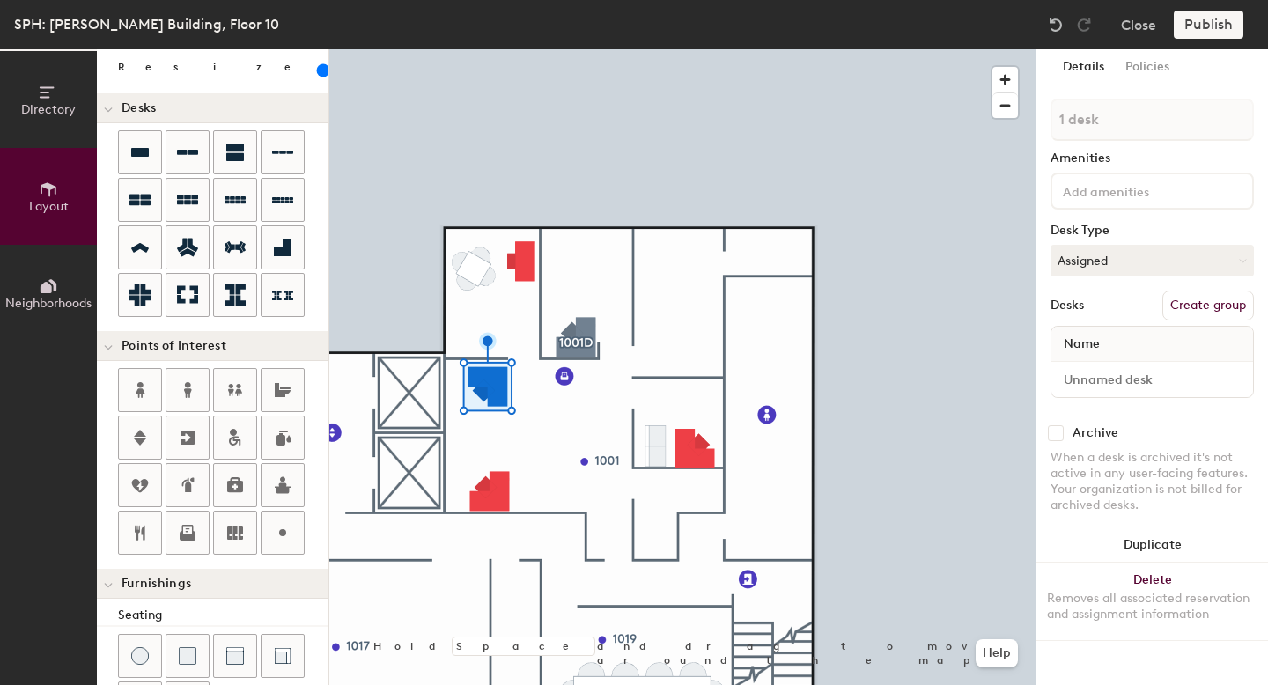
click at [1137, 352] on div "Name" at bounding box center [1153, 344] width 202 height 35
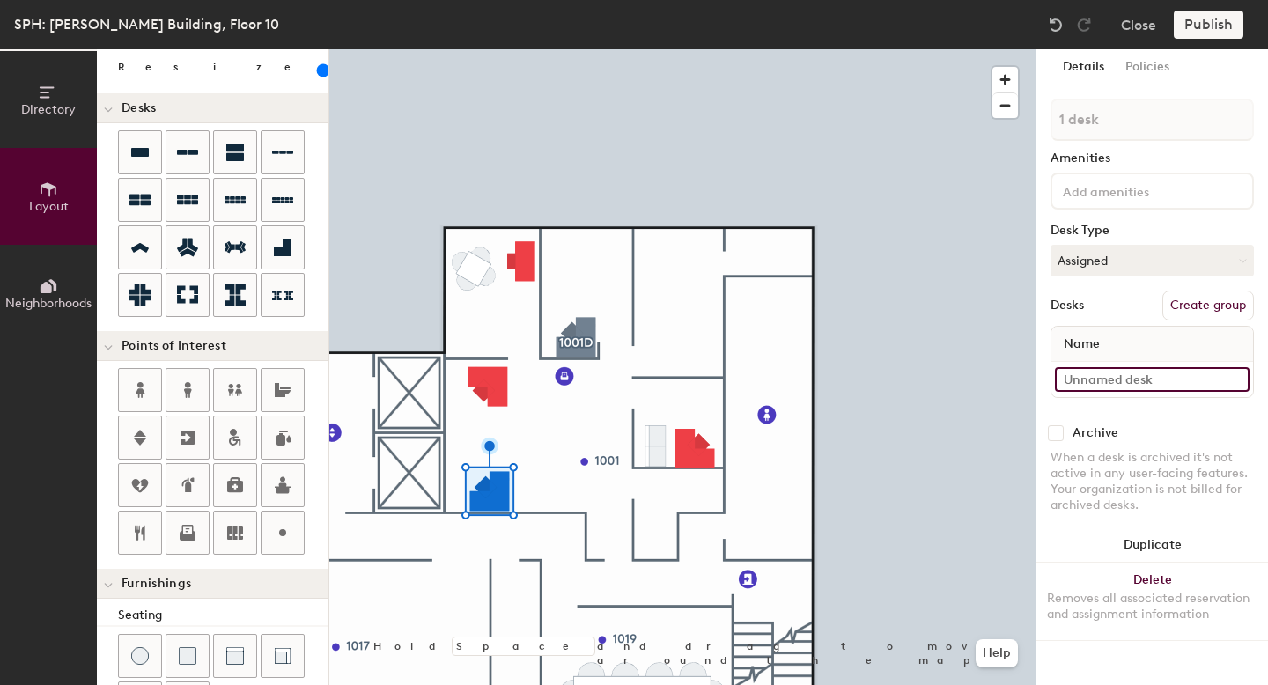
click at [1123, 375] on input at bounding box center [1152, 379] width 195 height 25
type input "1001-WS2"
click at [1104, 260] on button "Assigned" at bounding box center [1152, 261] width 203 height 32
click at [1082, 372] on div "Hoteled" at bounding box center [1140, 368] width 176 height 26
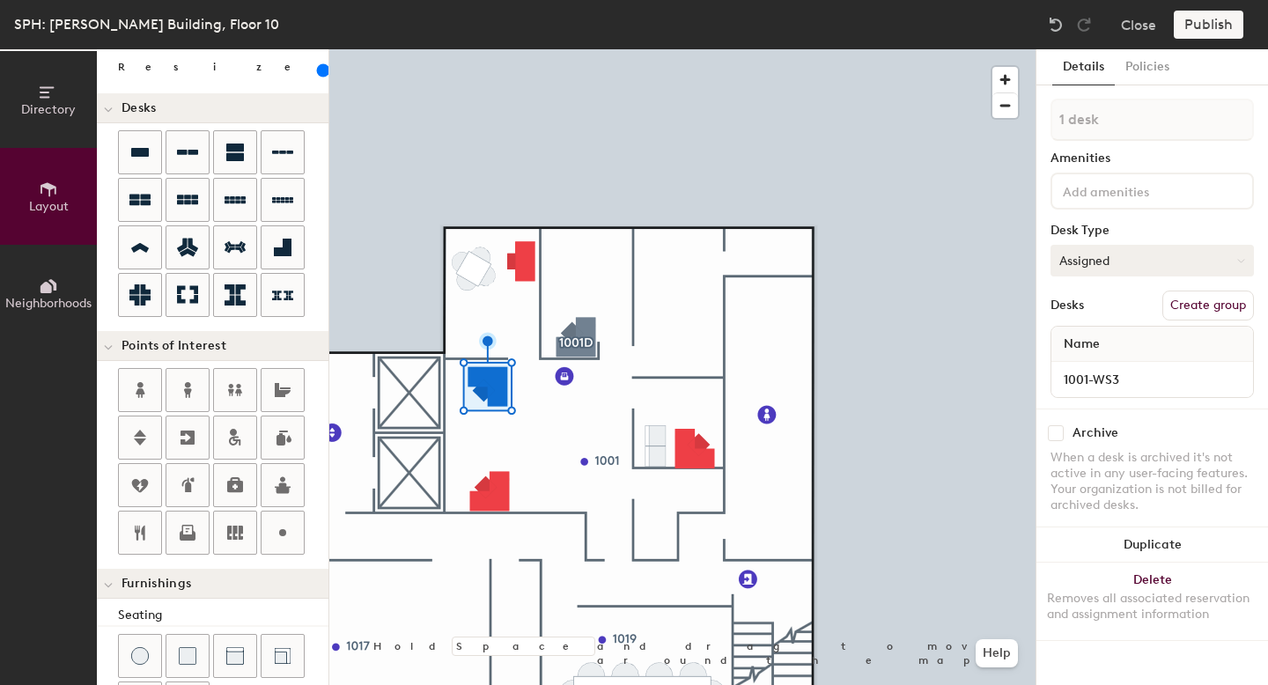
click at [1104, 259] on button "Assigned" at bounding box center [1152, 261] width 203 height 32
click at [1093, 376] on div "Hoteled" at bounding box center [1140, 368] width 176 height 26
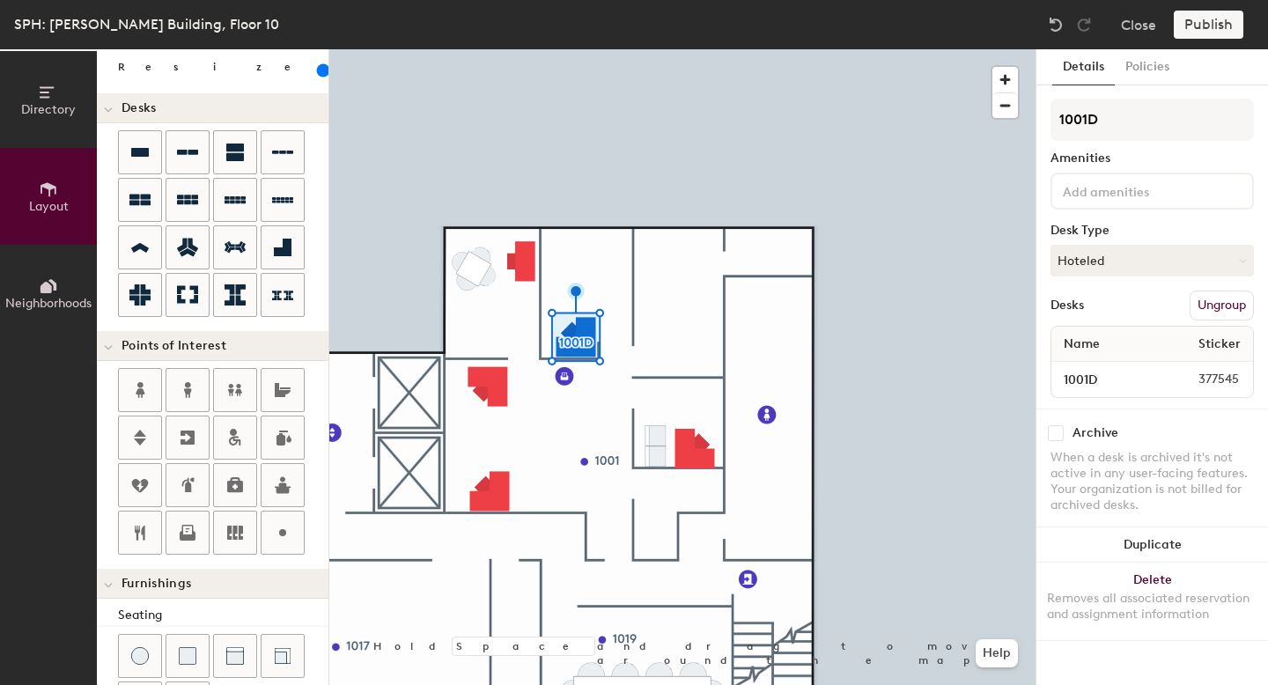
click at [1214, 304] on button "Ungroup" at bounding box center [1222, 306] width 64 height 30
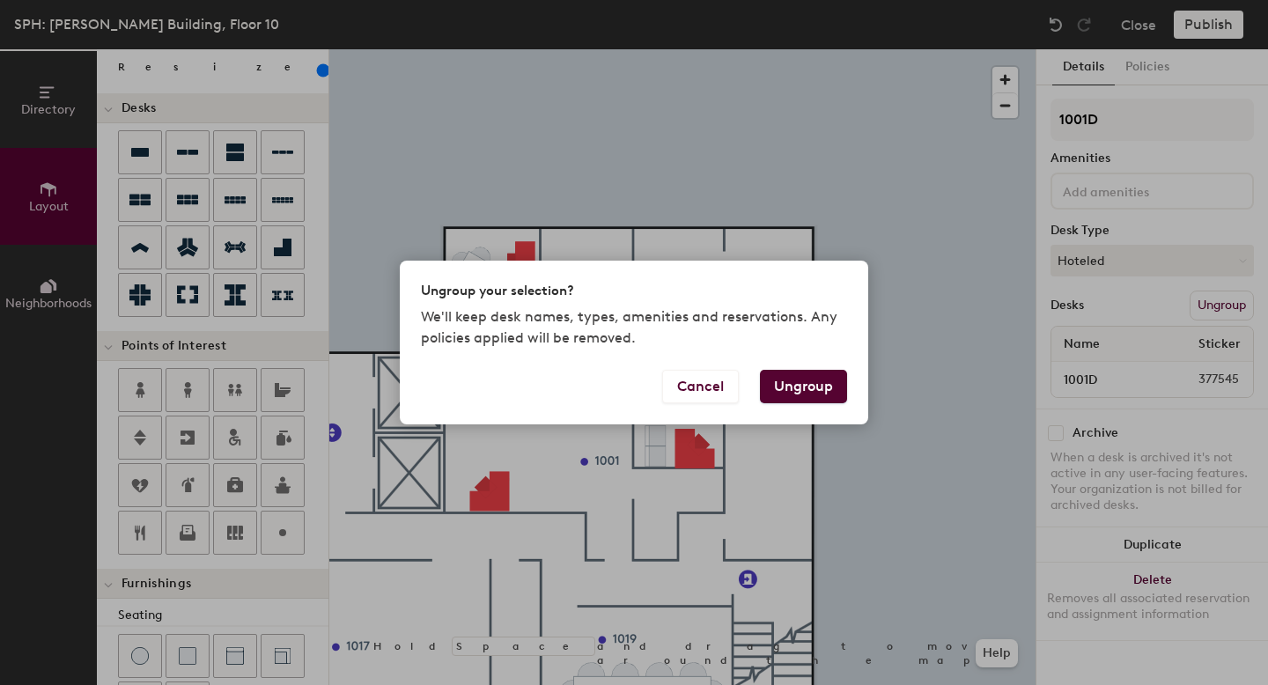
click at [806, 384] on button "Ungroup" at bounding box center [803, 386] width 87 height 33
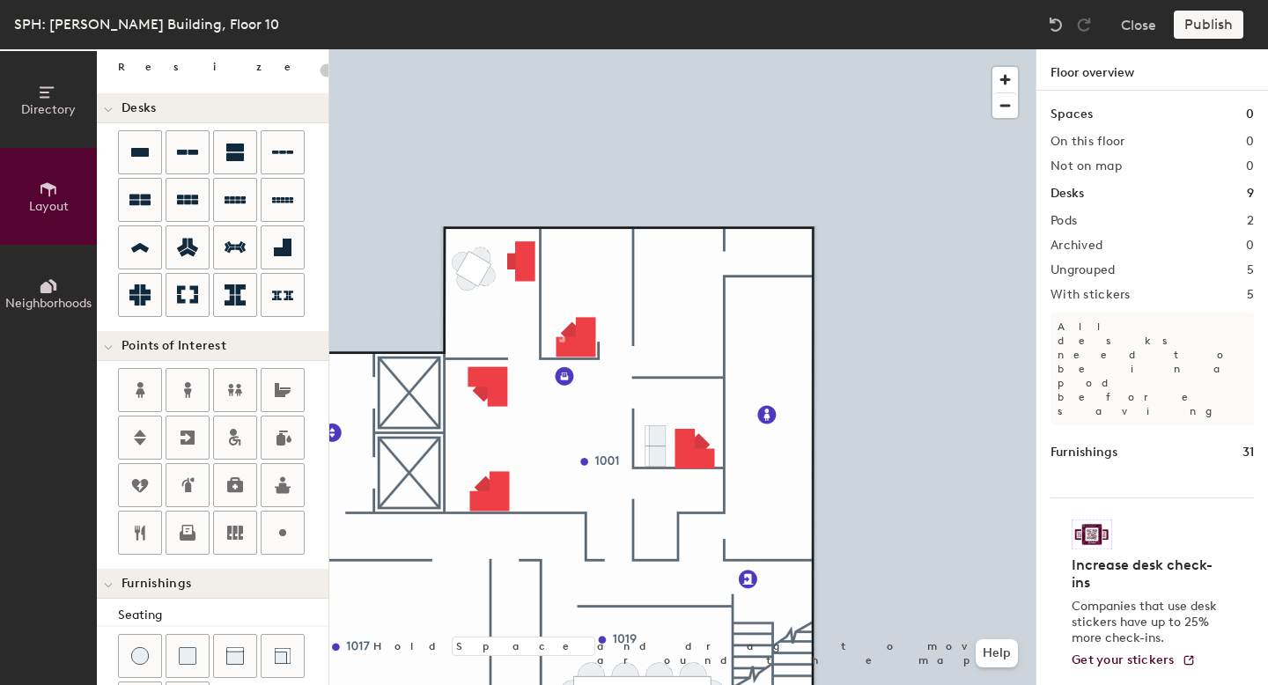
click at [527, 49] on div at bounding box center [682, 49] width 706 height 0
type input "160"
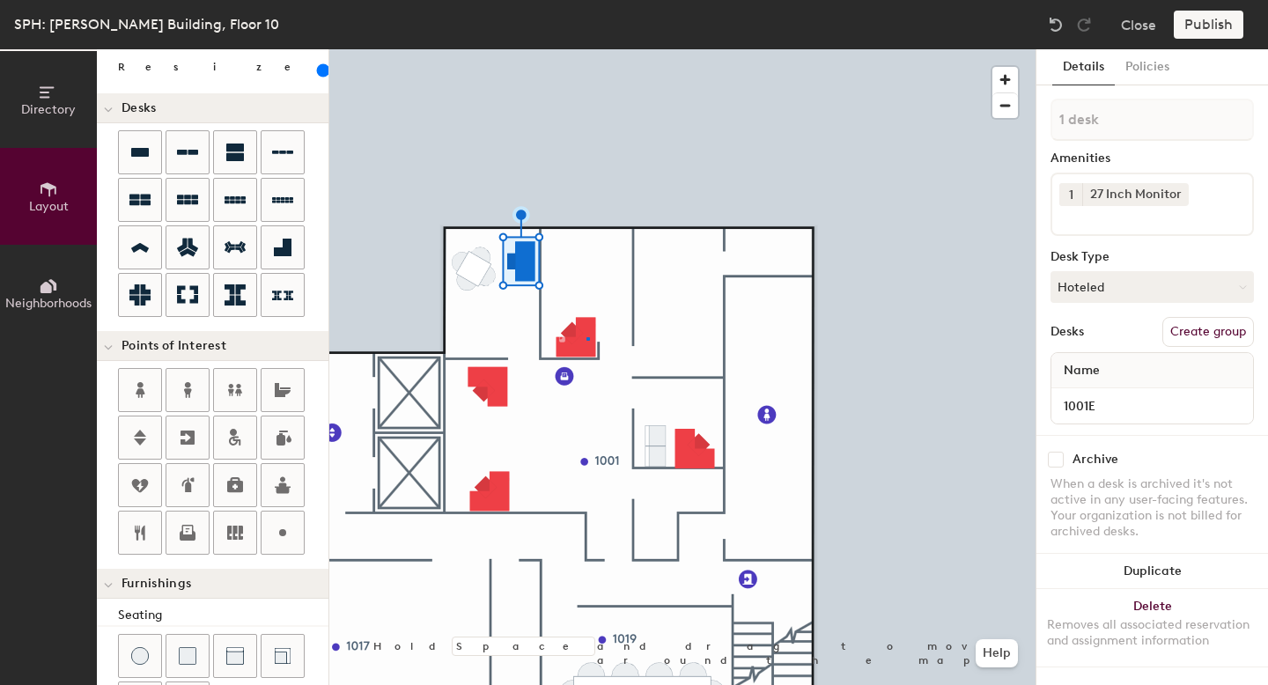
click at [587, 49] on div at bounding box center [682, 49] width 706 height 0
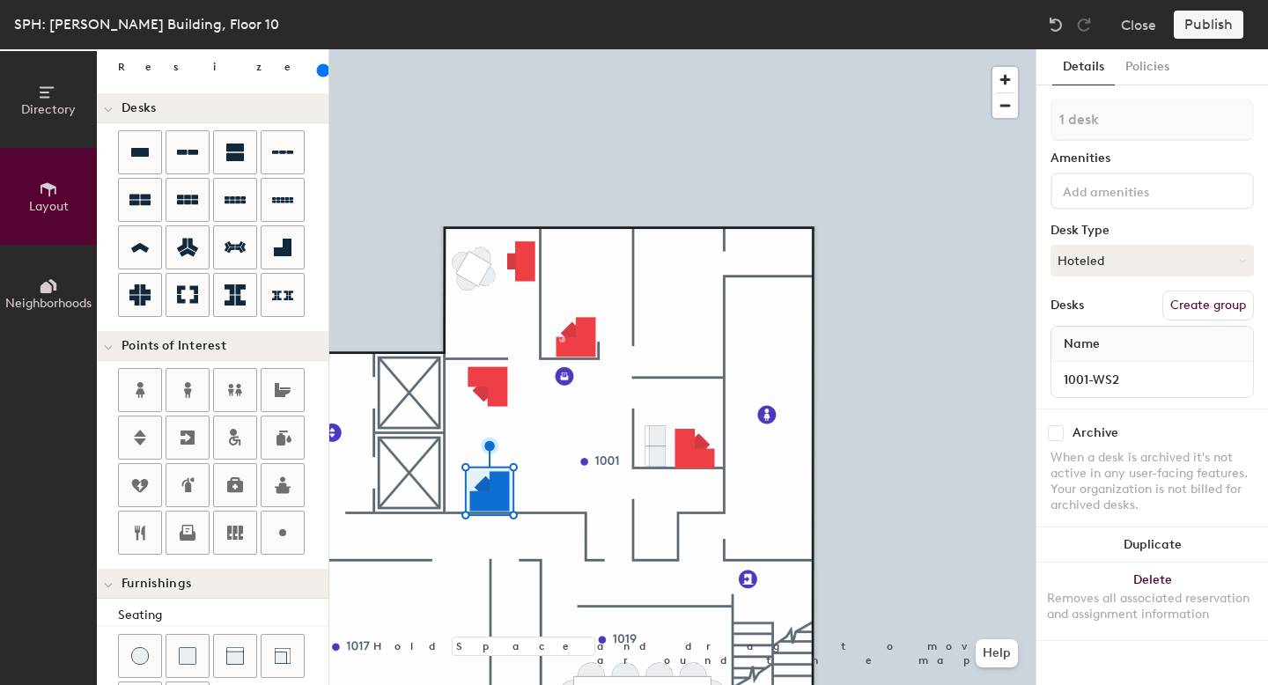
click at [1124, 198] on input at bounding box center [1138, 190] width 159 height 21
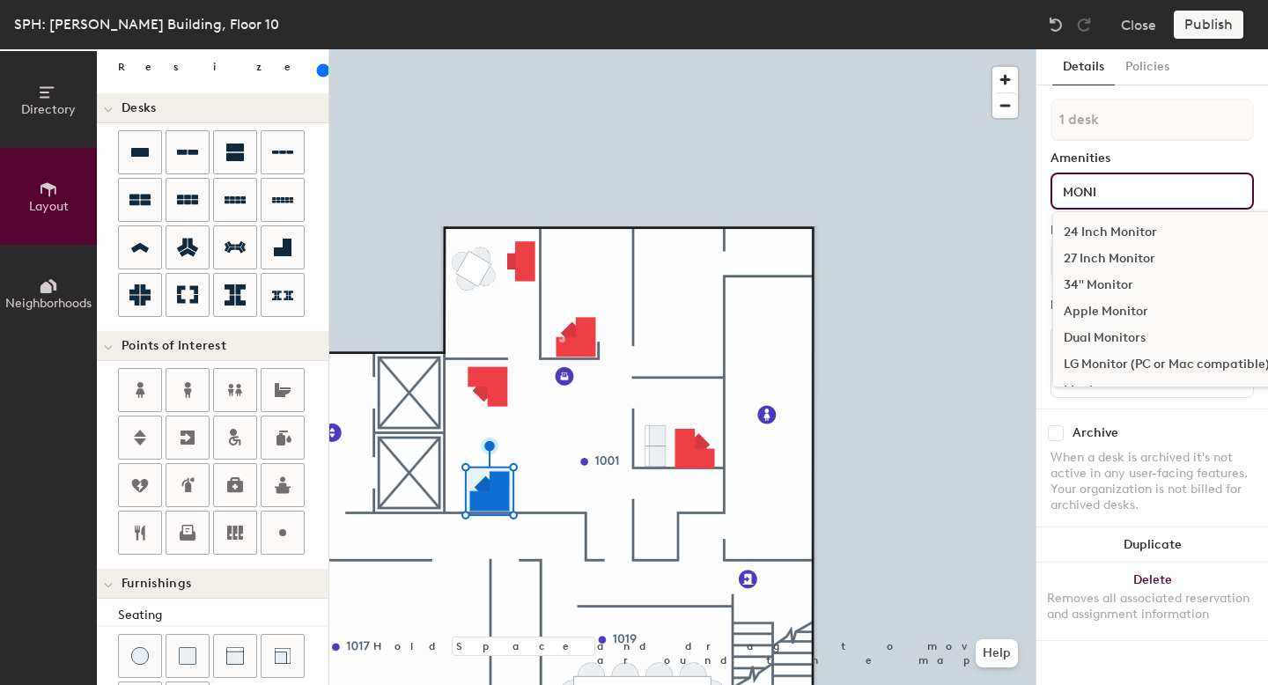
type input "MONI"
click at [1184, 233] on div "24 Inch Monitor" at bounding box center [1166, 232] width 227 height 26
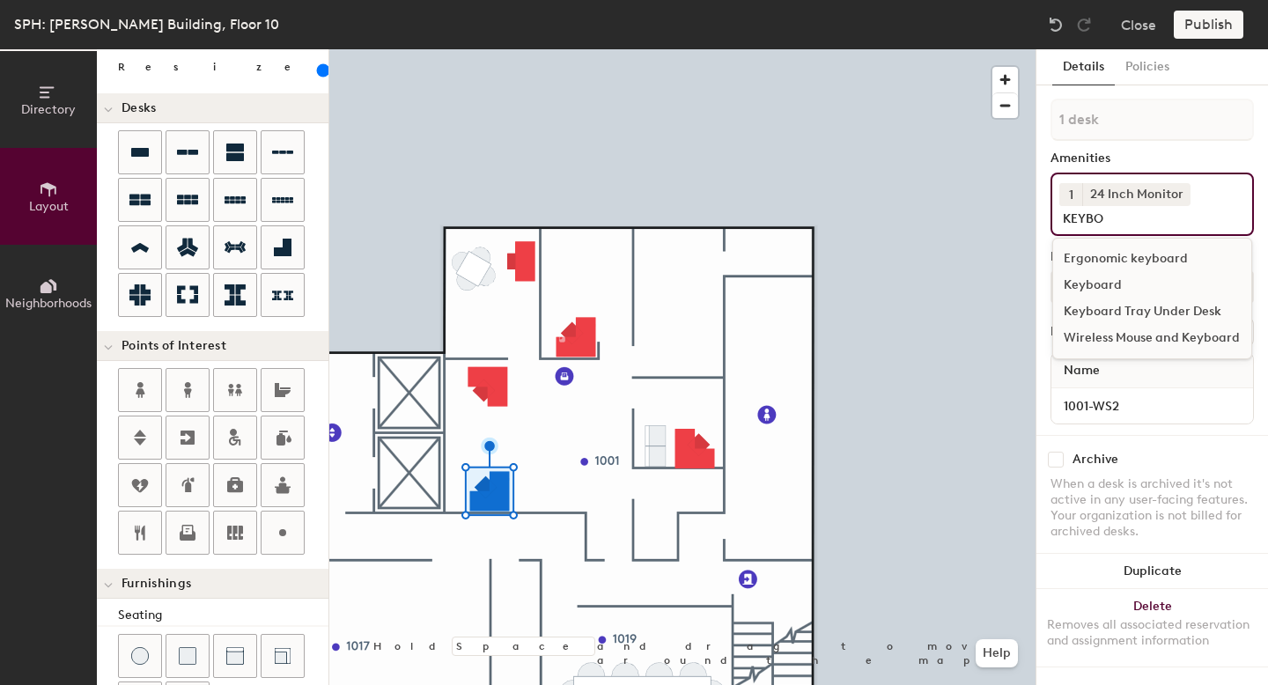
type input "KEYBO"
click at [1135, 286] on div "Keyboard" at bounding box center [1152, 285] width 198 height 26
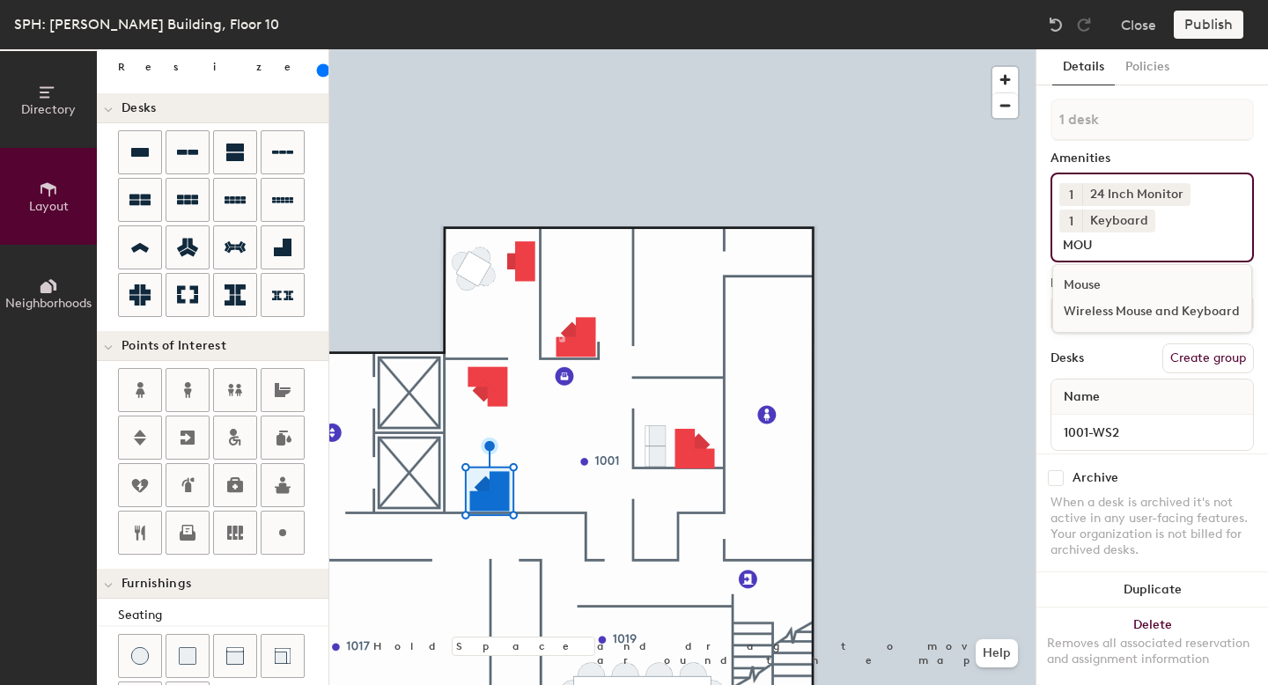
type input "MOU"
click at [1138, 280] on div "Mouse" at bounding box center [1152, 285] width 198 height 26
type input "DOCKI"
click at [1112, 292] on div "[GEOGRAPHIC_DATA]" at bounding box center [1152, 285] width 198 height 26
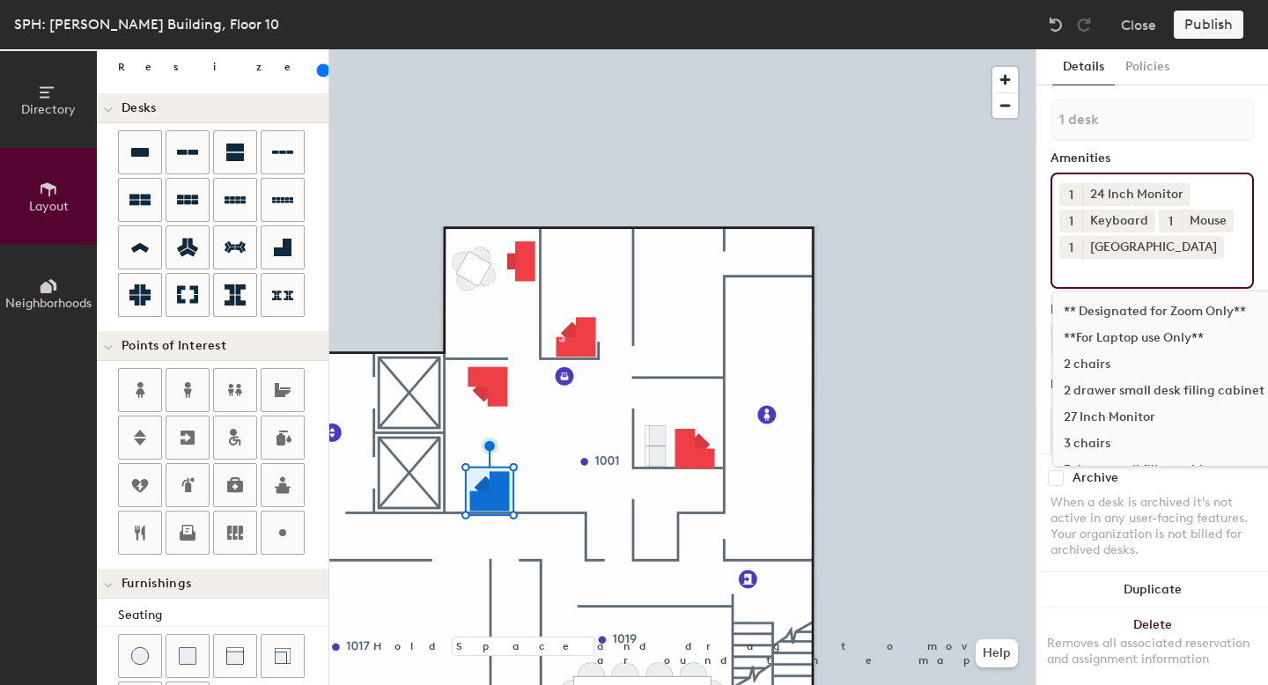
click at [497, 49] on div at bounding box center [682, 49] width 706 height 0
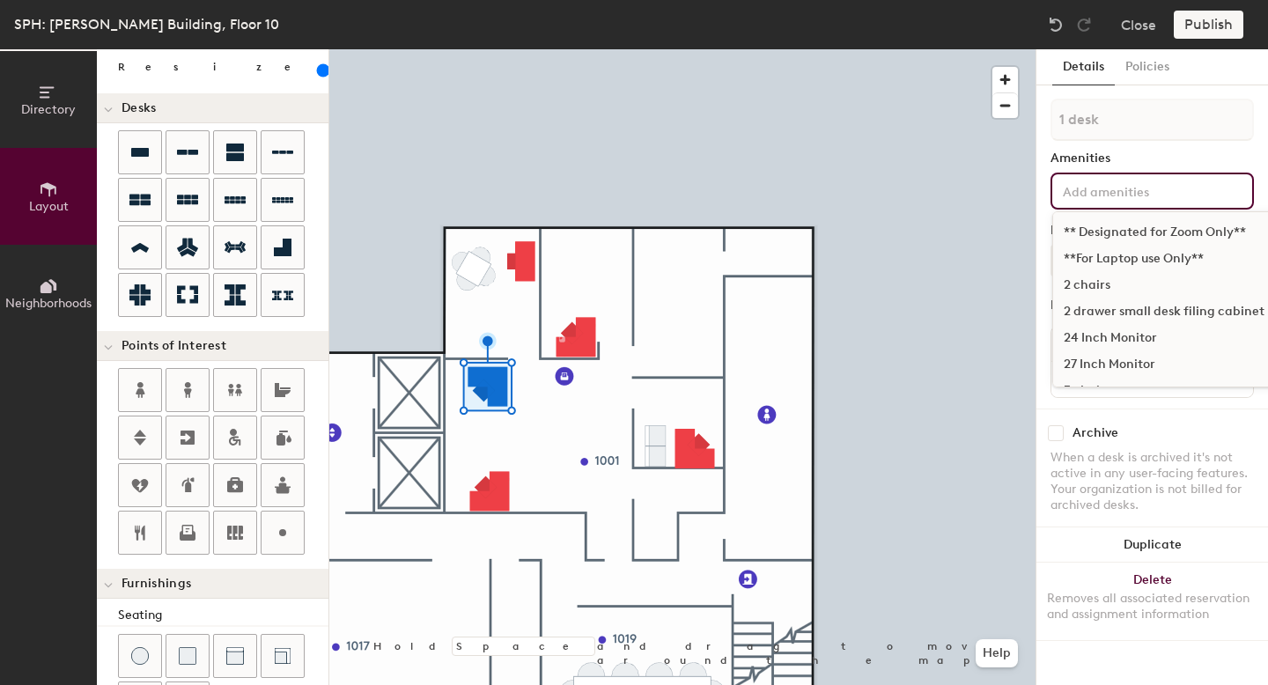
click at [1141, 200] on input at bounding box center [1138, 190] width 159 height 21
type input "MON"
click at [1137, 232] on div "24 Inch Monitor" at bounding box center [1166, 232] width 227 height 26
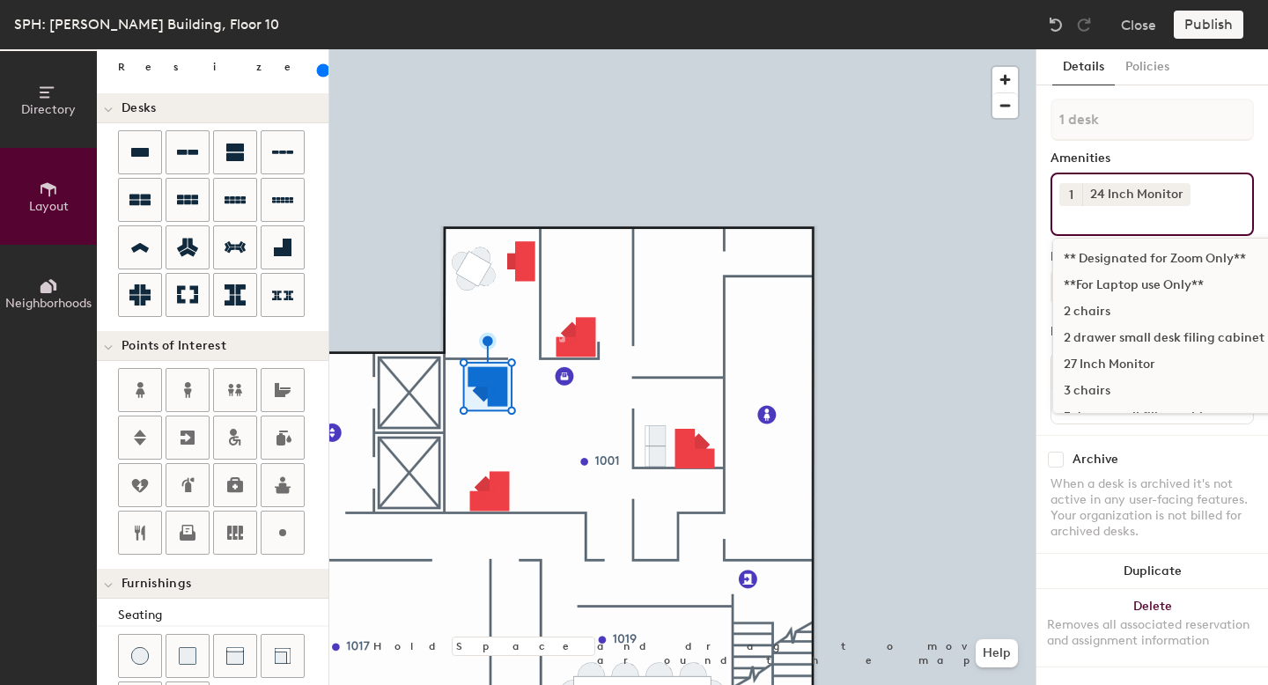
click at [1081, 195] on button "1" at bounding box center [1070, 194] width 23 height 23
click at [1081, 195] on div "1" at bounding box center [1070, 194] width 23 height 23
click at [1081, 195] on button "1" at bounding box center [1070, 194] width 23 height 23
click at [1078, 214] on div "2" at bounding box center [1070, 217] width 23 height 23
click at [1095, 221] on input at bounding box center [1138, 216] width 159 height 21
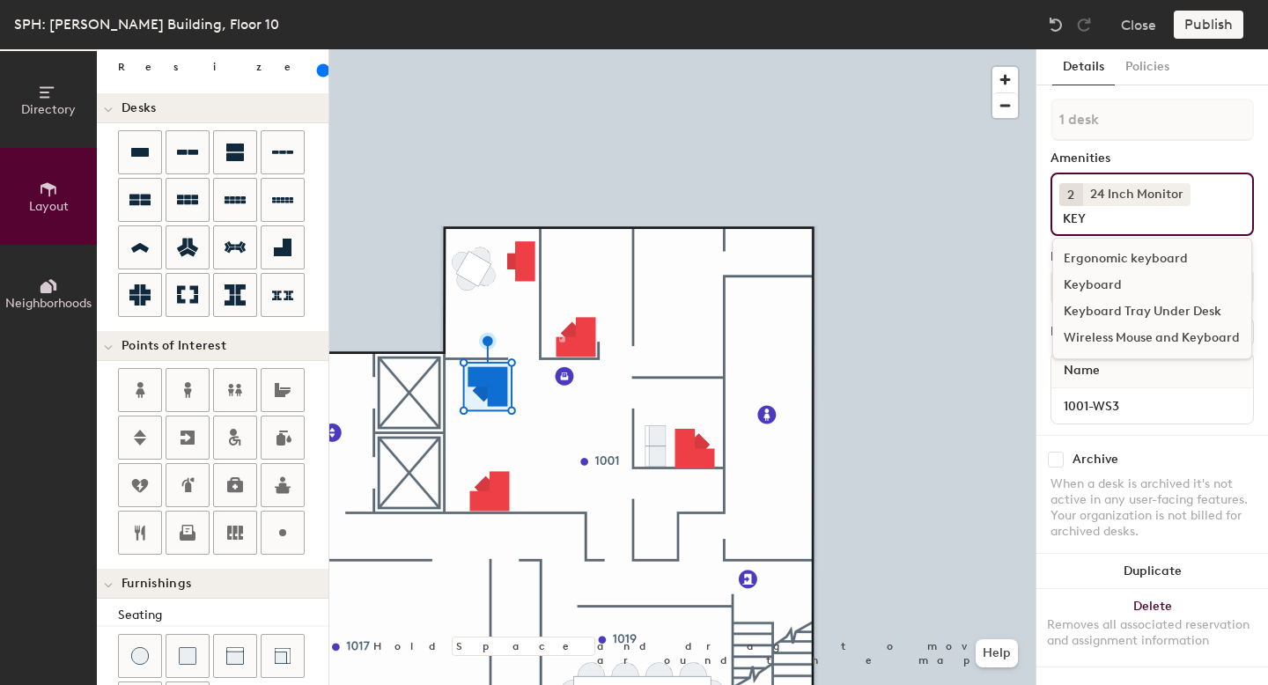
type input "KEY"
click at [1116, 279] on div "Keyboard" at bounding box center [1152, 285] width 198 height 26
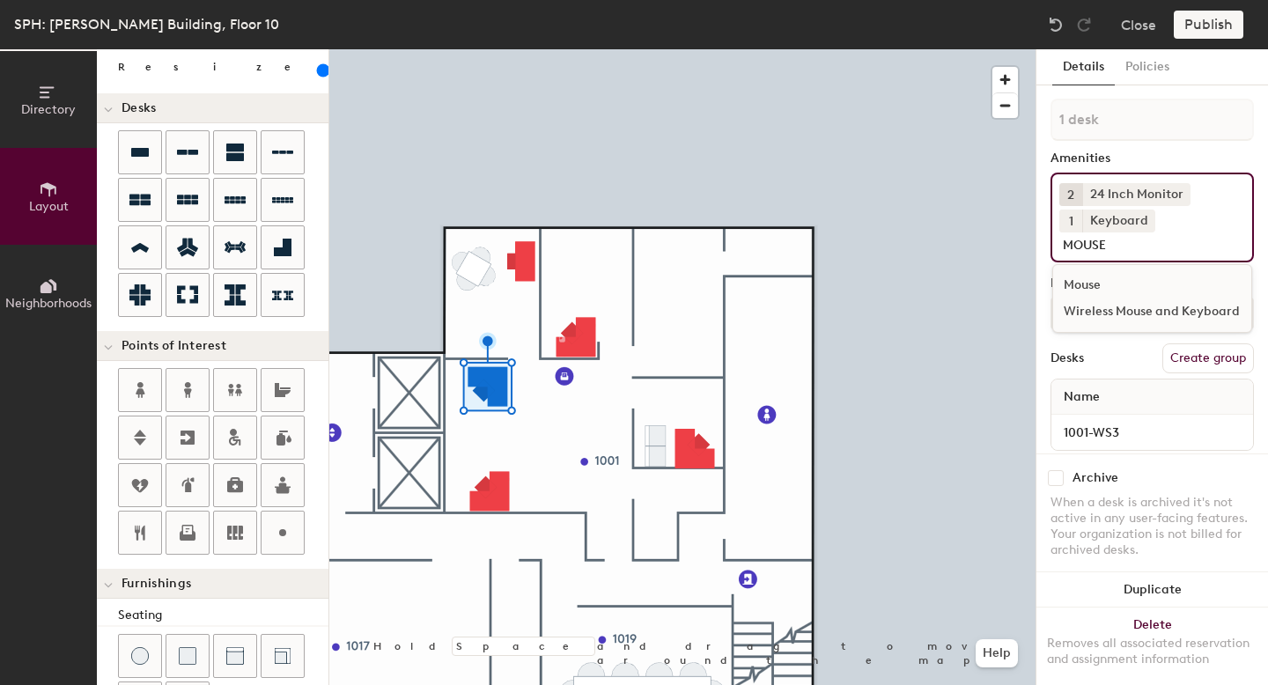
type input "MOUSE"
click at [1110, 293] on div "Mouse" at bounding box center [1152, 285] width 198 height 26
type input "CAM"
click at [1105, 337] on div "web camera" at bounding box center [1229, 338] width 352 height 26
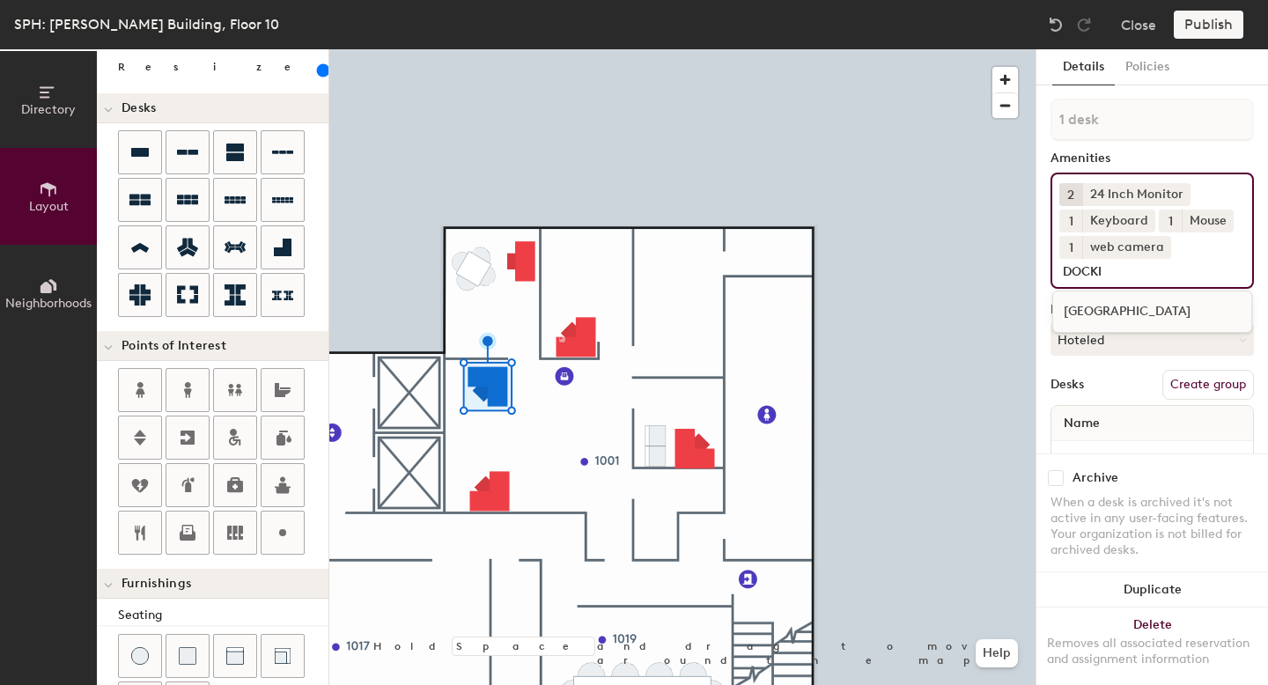
type input "DOCKI"
click at [1138, 310] on div "[GEOGRAPHIC_DATA]" at bounding box center [1152, 312] width 198 height 26
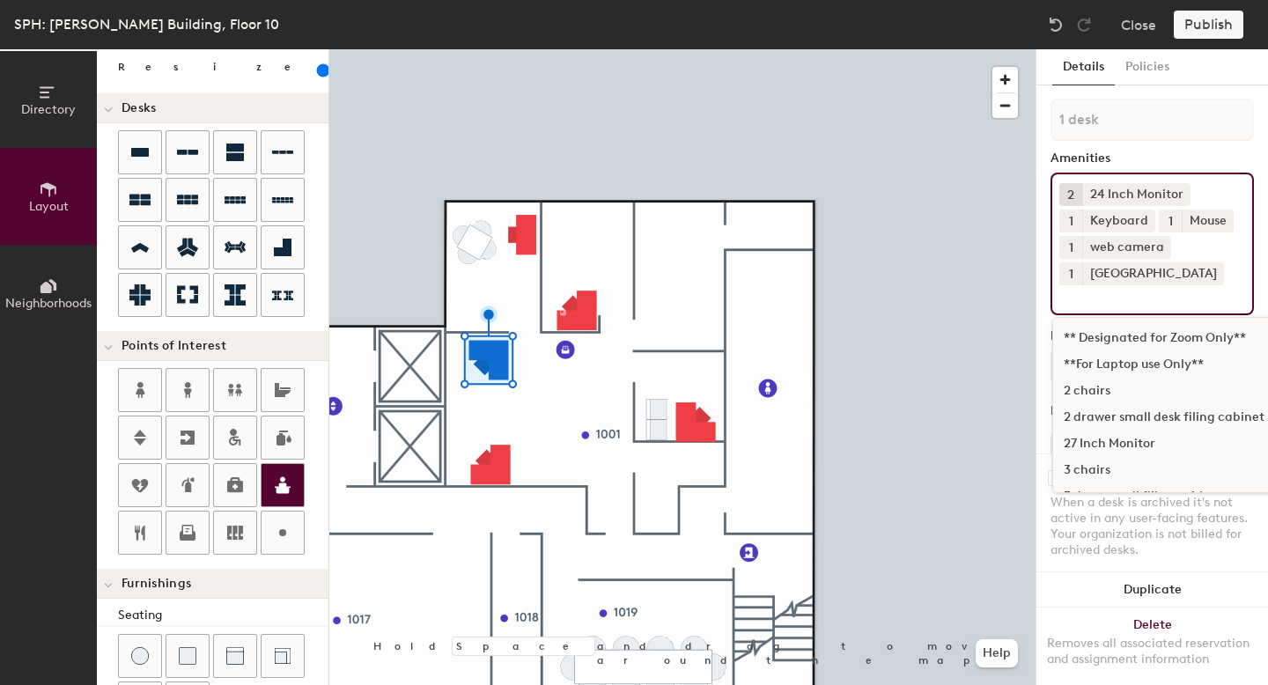
scroll to position [427, 0]
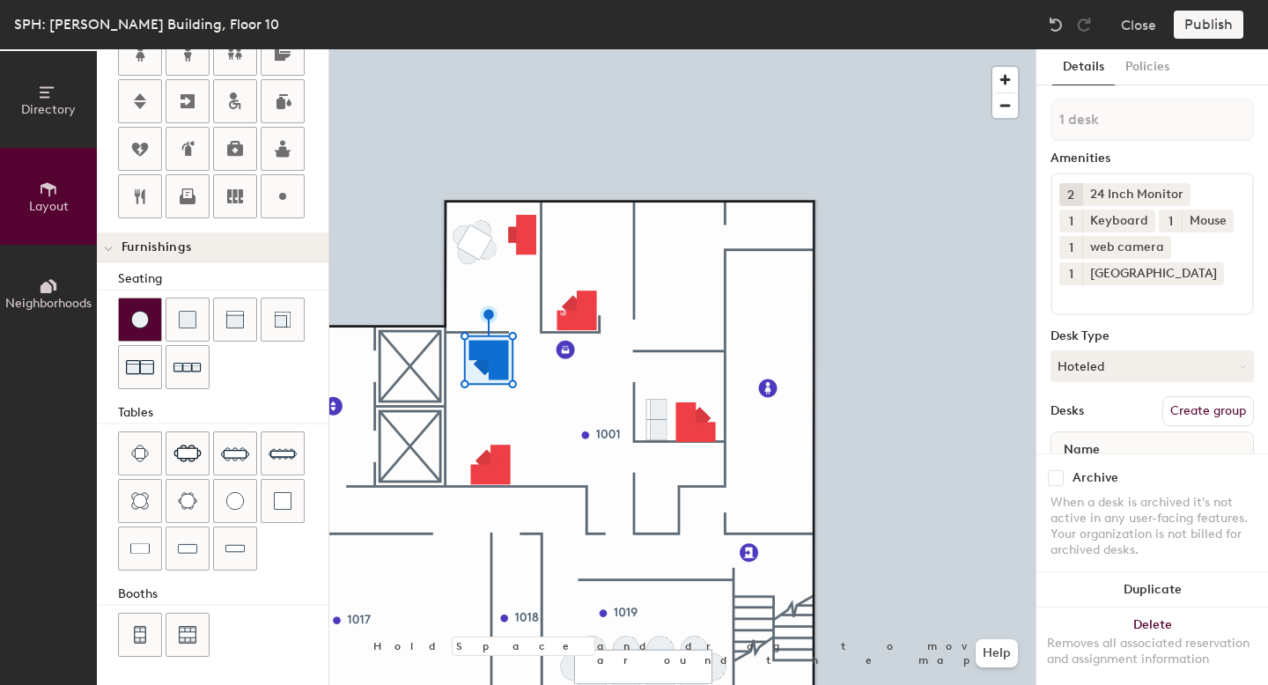
click at [151, 321] on div at bounding box center [140, 320] width 42 height 42
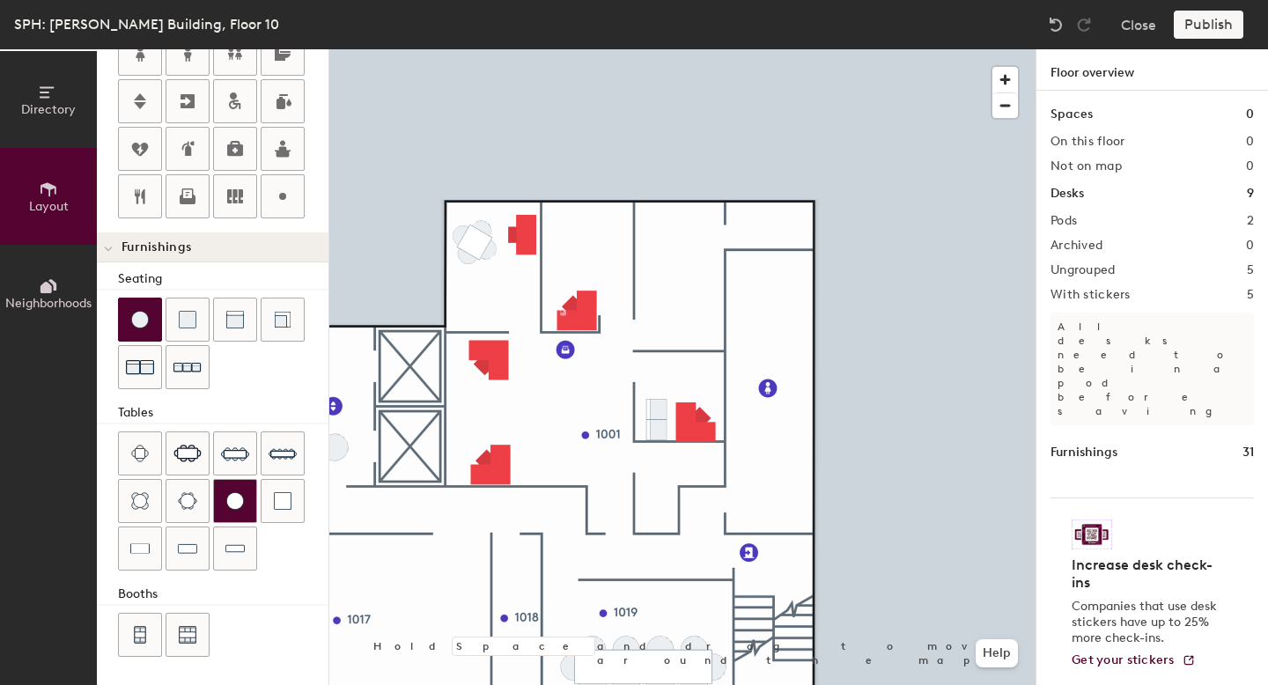
click at [230, 491] on div at bounding box center [235, 501] width 42 height 42
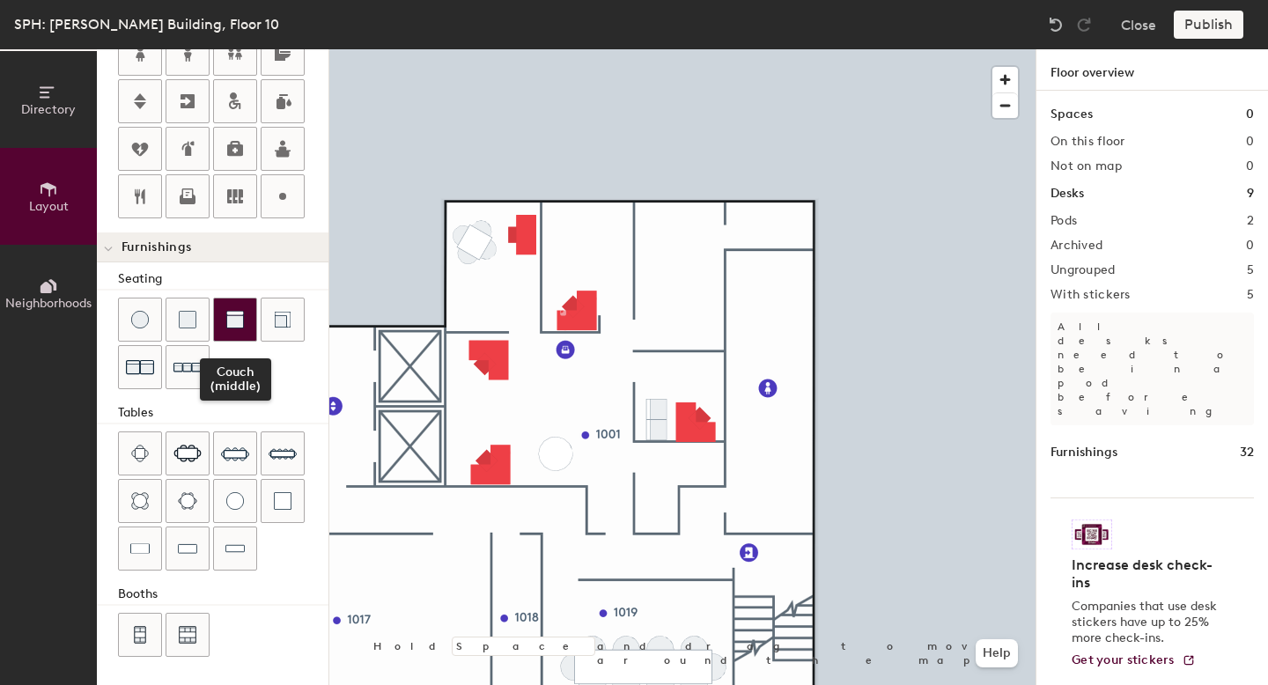
click at [234, 319] on img at bounding box center [235, 320] width 18 height 18
click at [242, 319] on img at bounding box center [235, 320] width 18 height 18
click at [232, 344] on div at bounding box center [223, 345] width 210 height 95
click at [240, 317] on img at bounding box center [235, 320] width 18 height 18
click at [234, 327] on img at bounding box center [235, 320] width 18 height 18
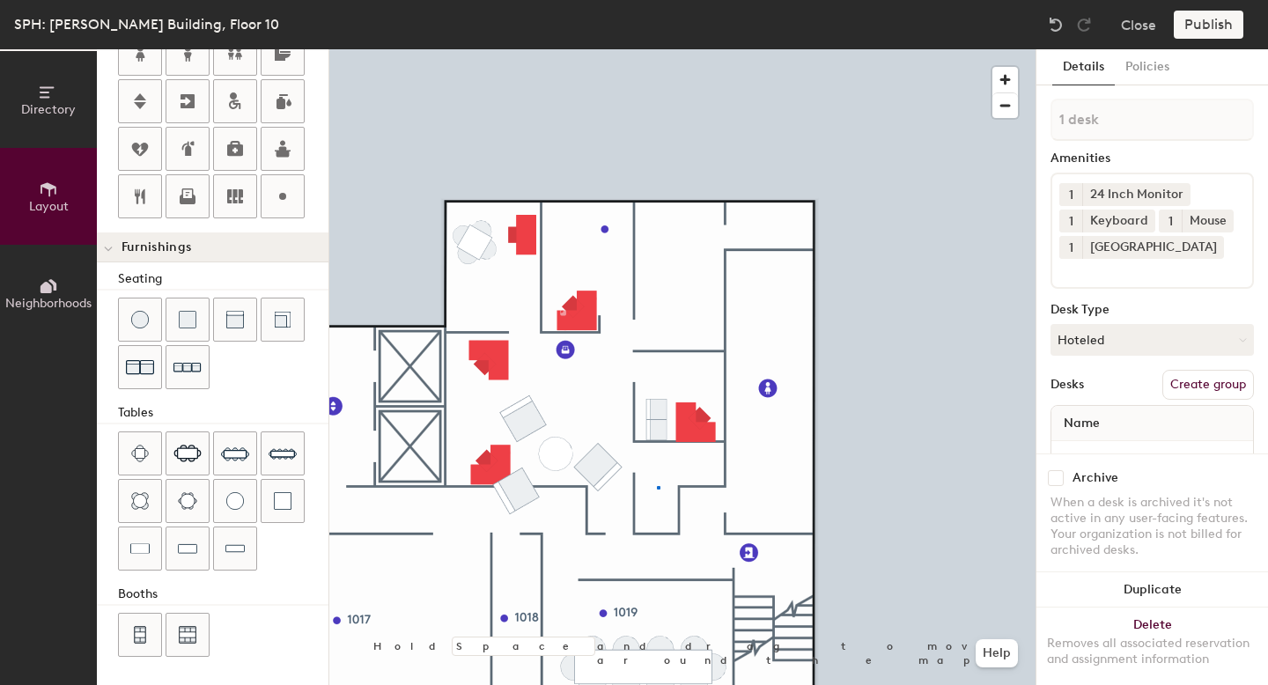
click at [657, 49] on div at bounding box center [682, 49] width 706 height 0
type input "20"
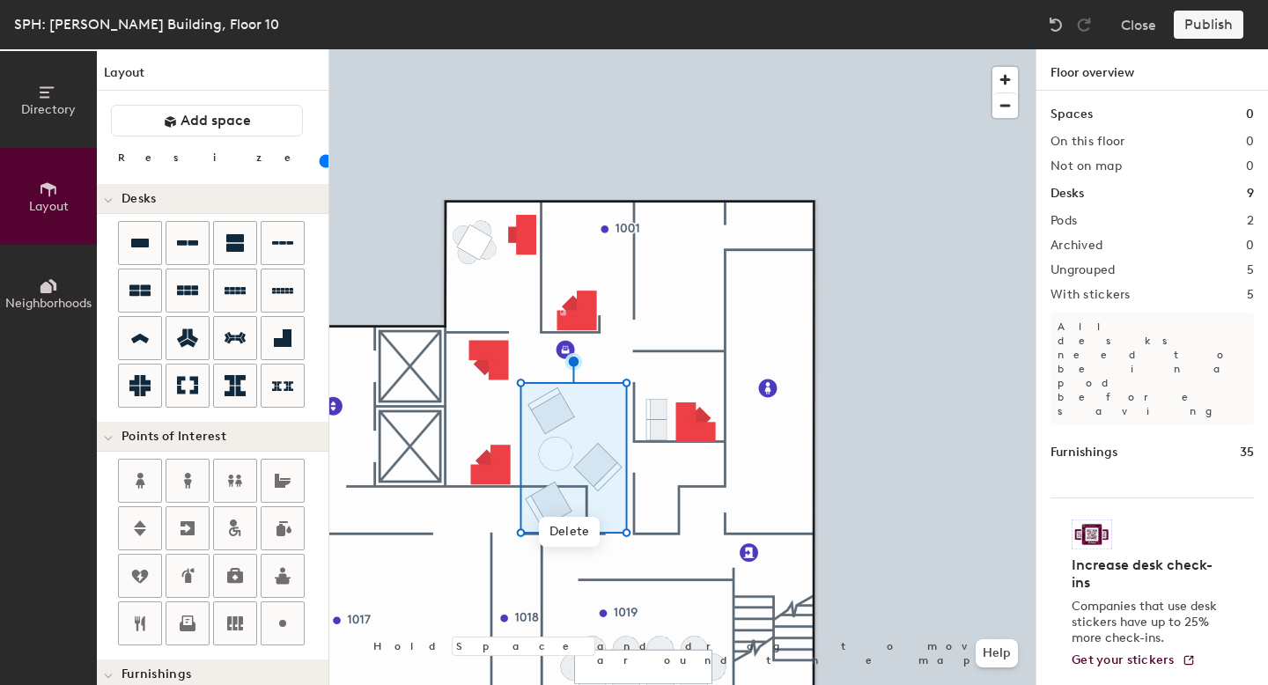
click at [320, 166] on input "range" at bounding box center [320, 161] width 0 height 14
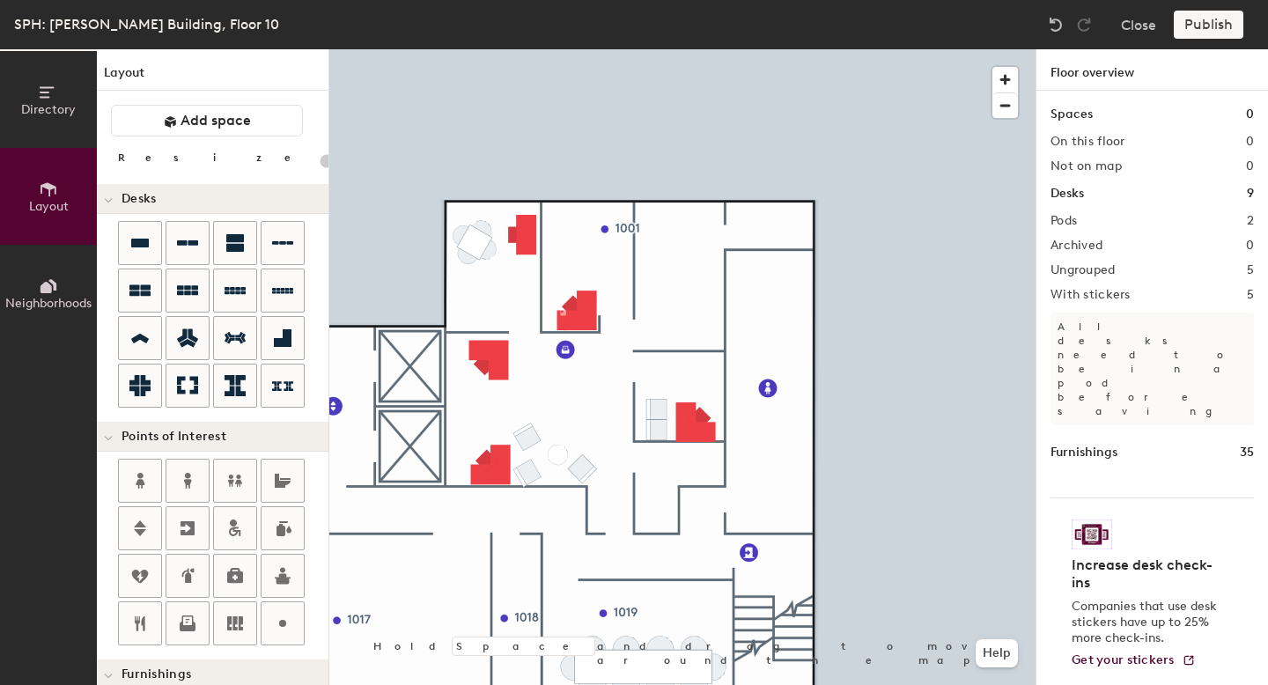
type input "160"
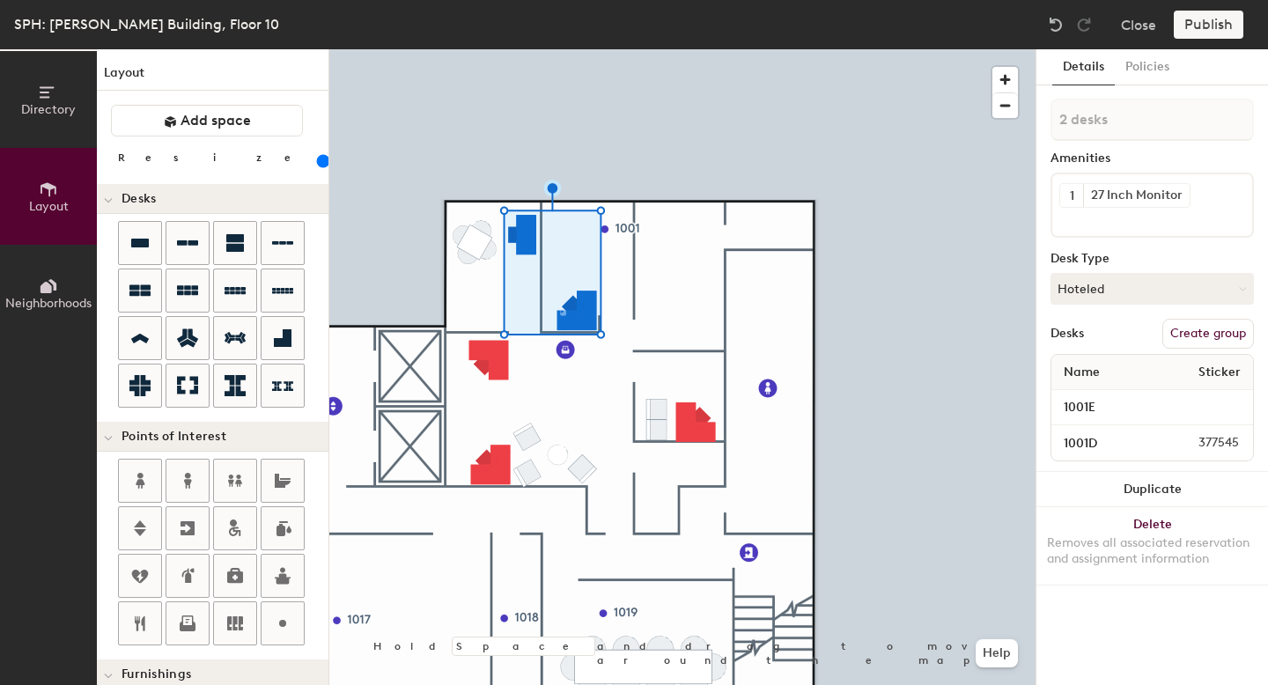
type input "3 desks"
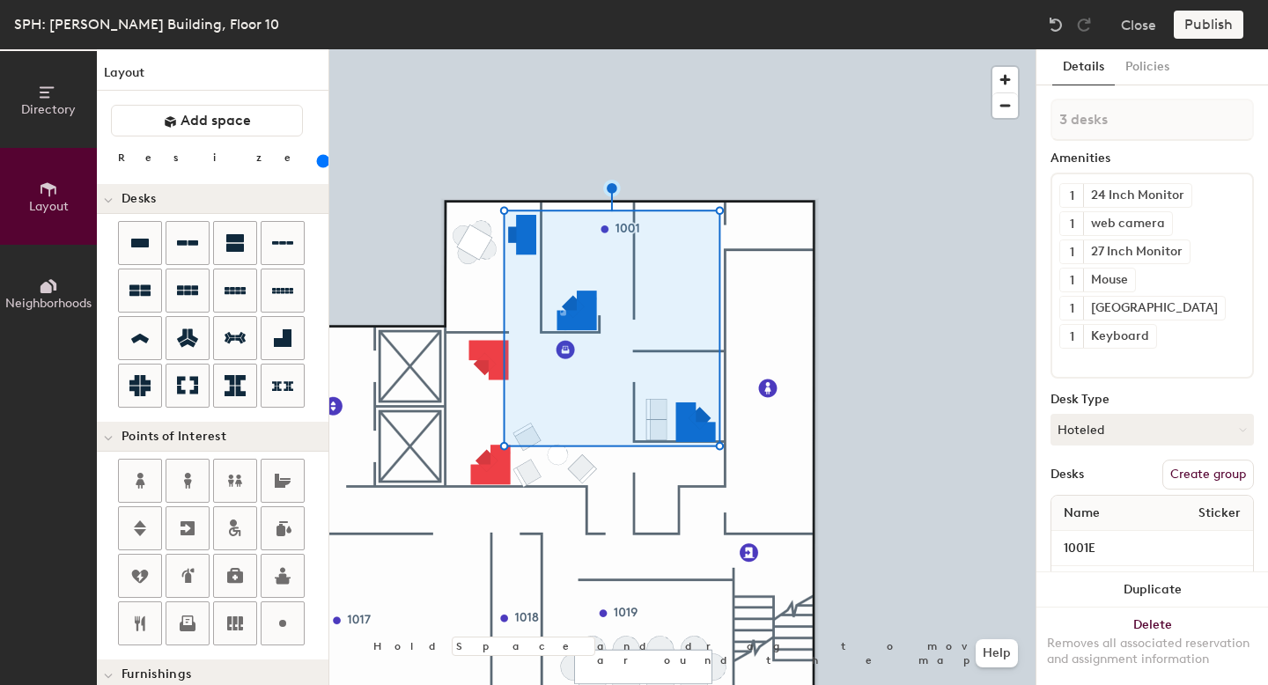
click at [1202, 469] on button "Create group" at bounding box center [1209, 475] width 92 height 30
type input "P"
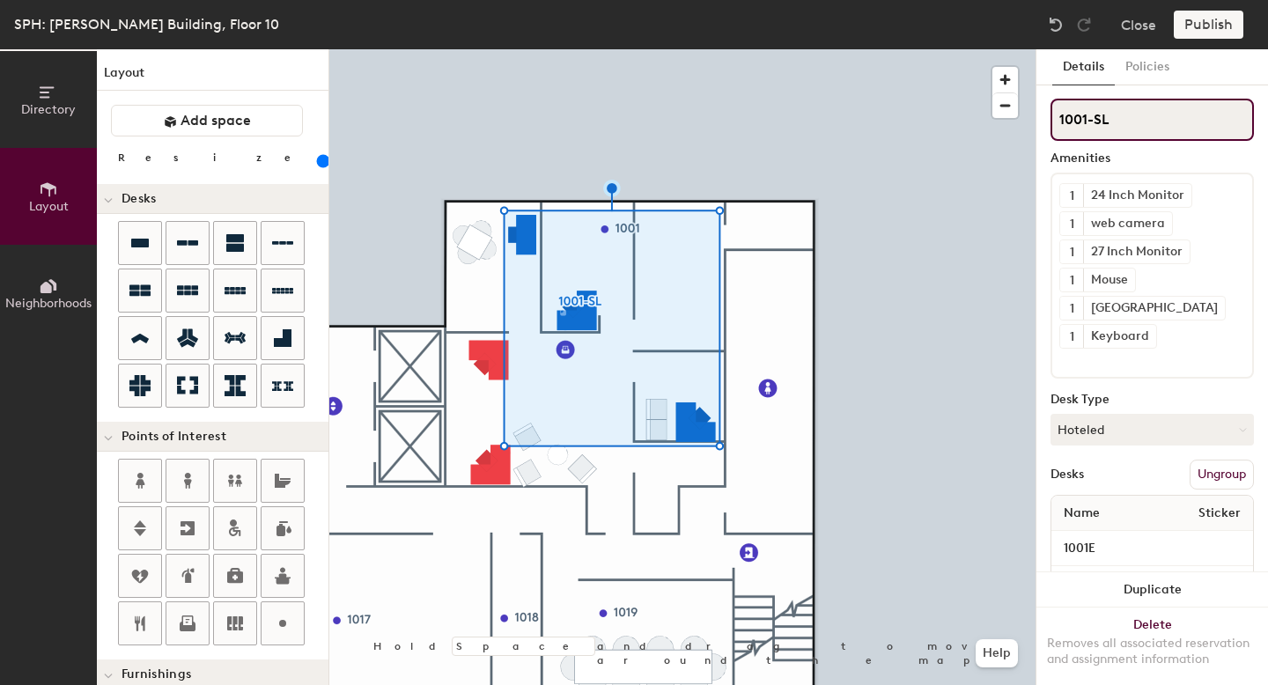
type input "1001-SL"
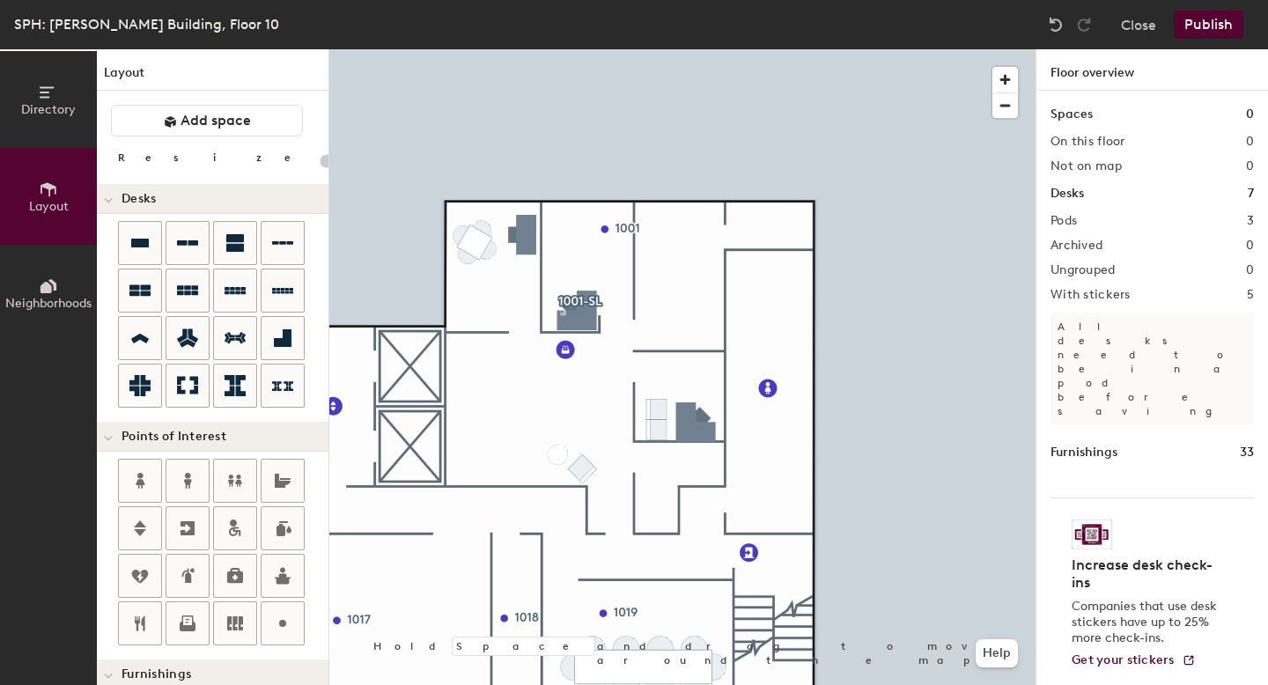
type input "20"
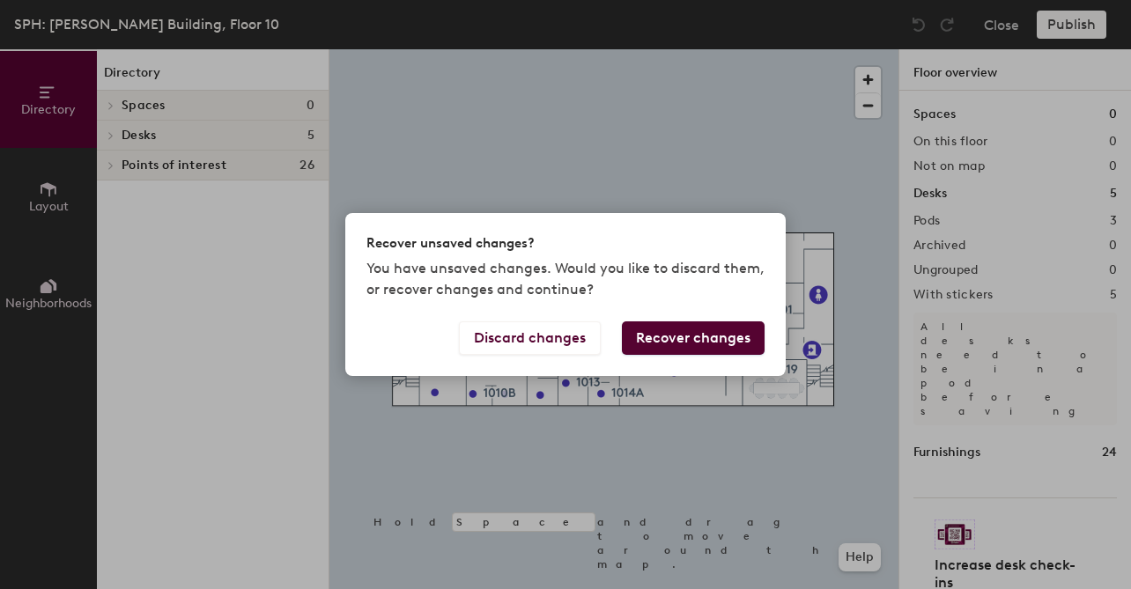
click at [684, 327] on button "Recover changes" at bounding box center [693, 337] width 143 height 33
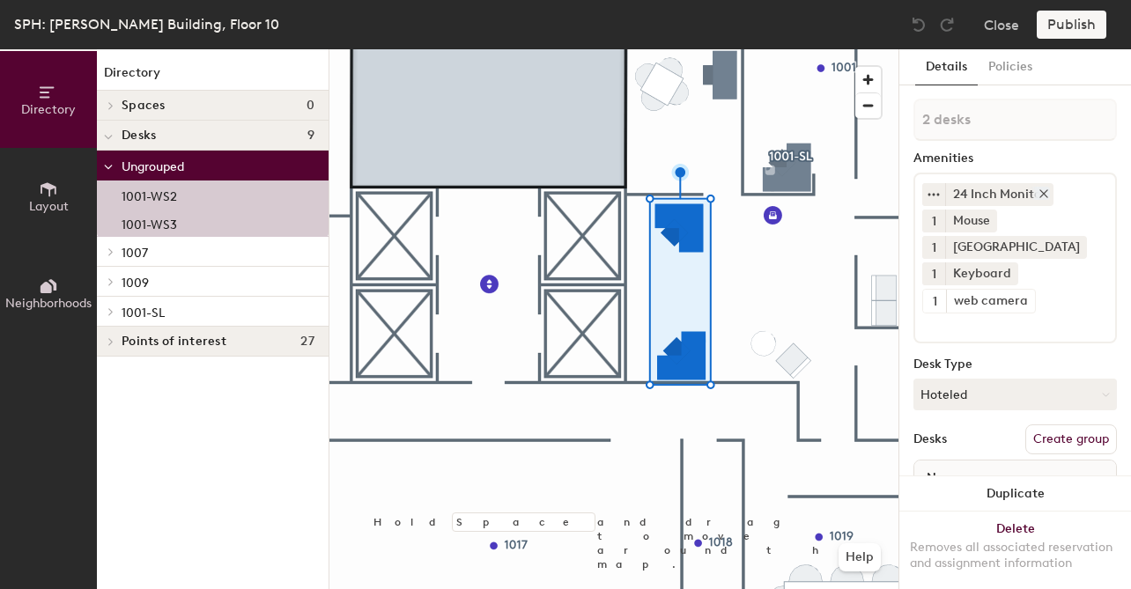
scroll to position [115, 0]
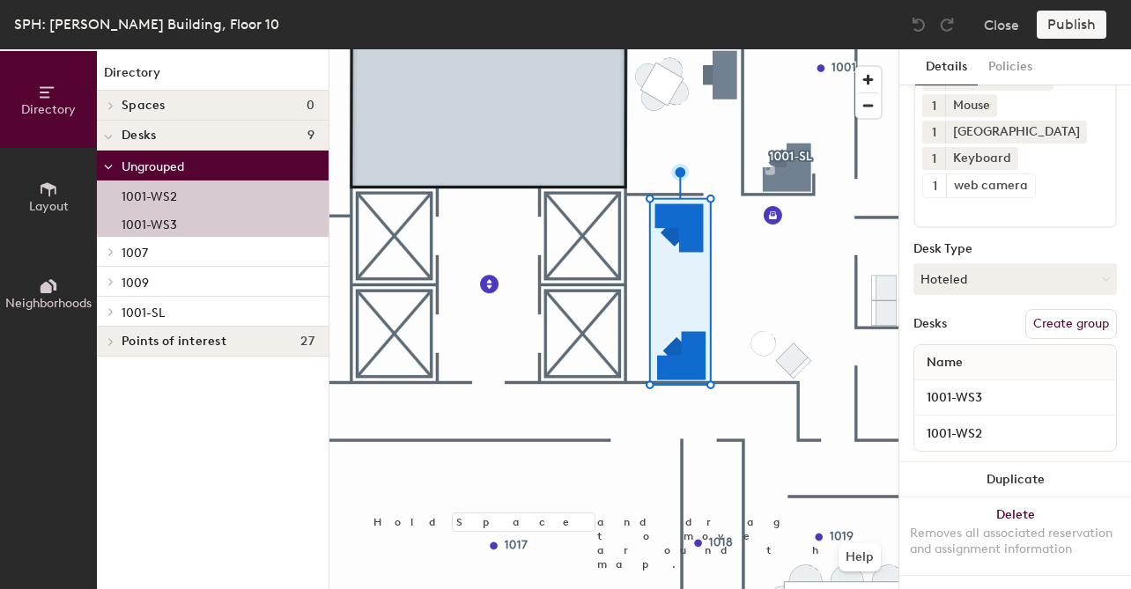
click at [1061, 332] on button "Create group" at bounding box center [1071, 324] width 92 height 30
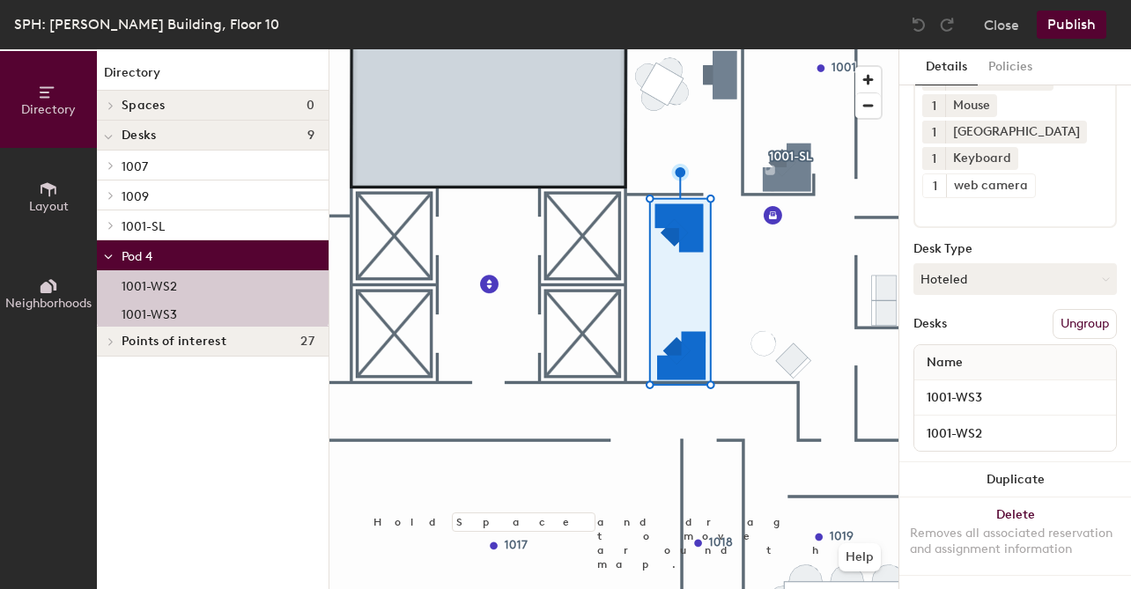
scroll to position [0, 0]
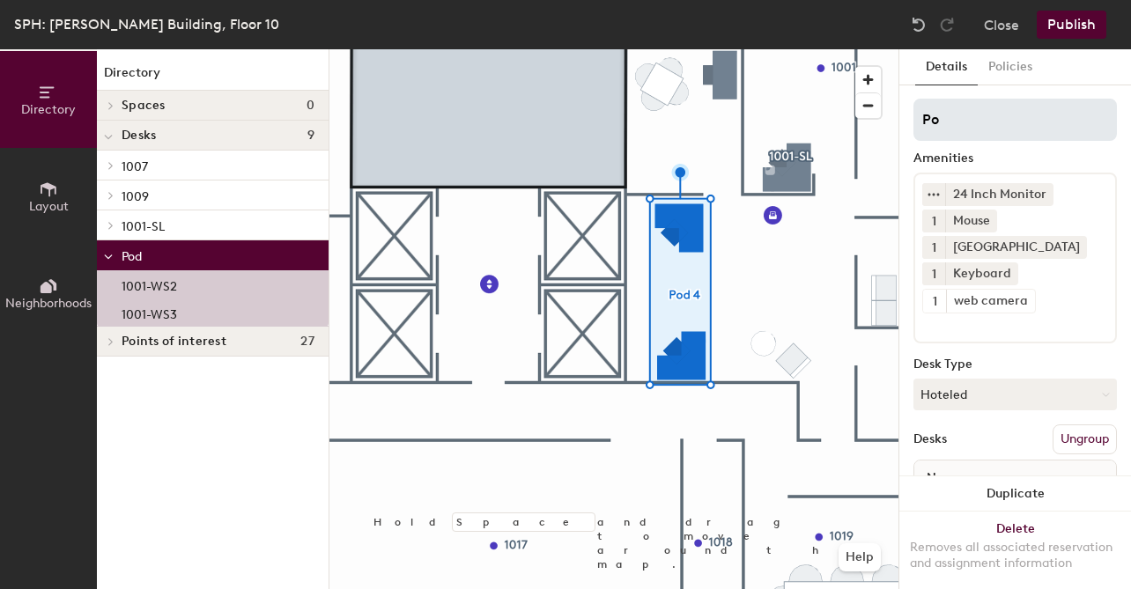
type input "P"
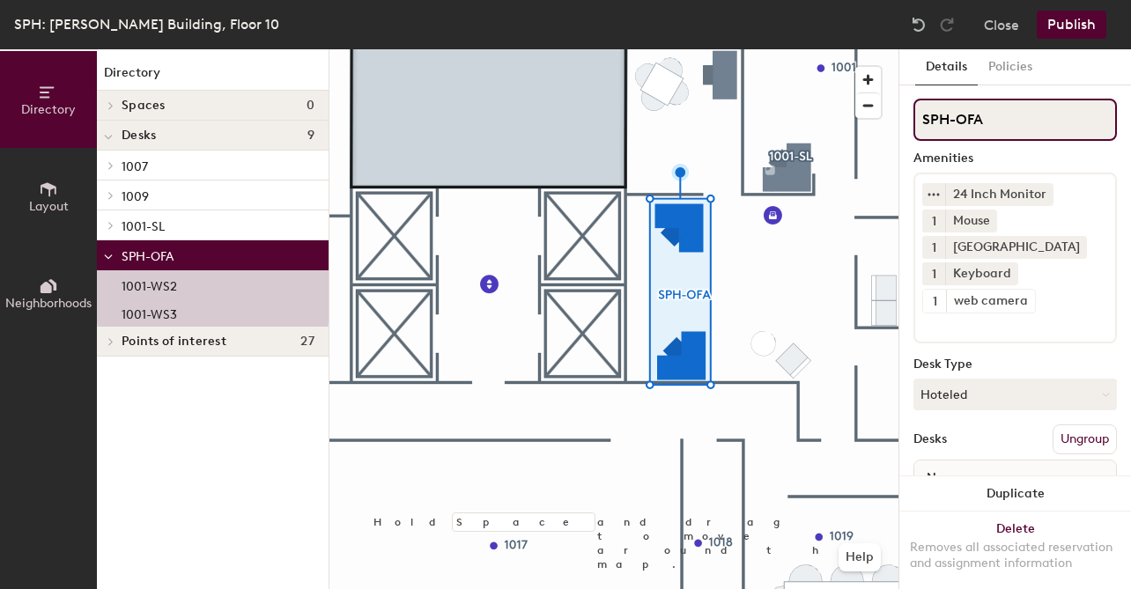
type input "SPH-OFA"
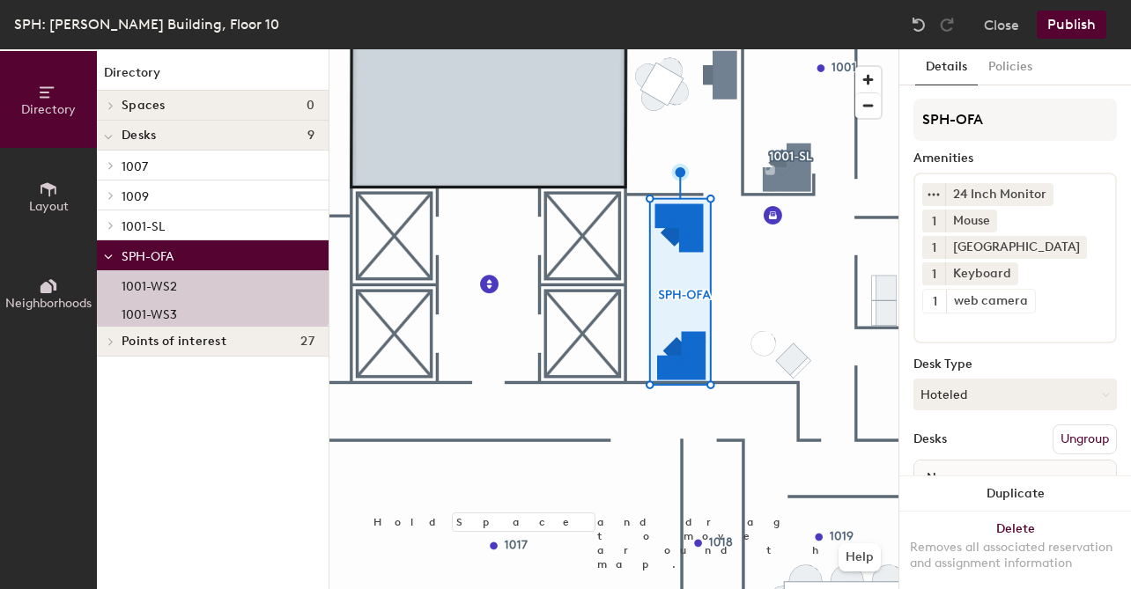
click at [1086, 23] on button "Publish" at bounding box center [1072, 25] width 70 height 28
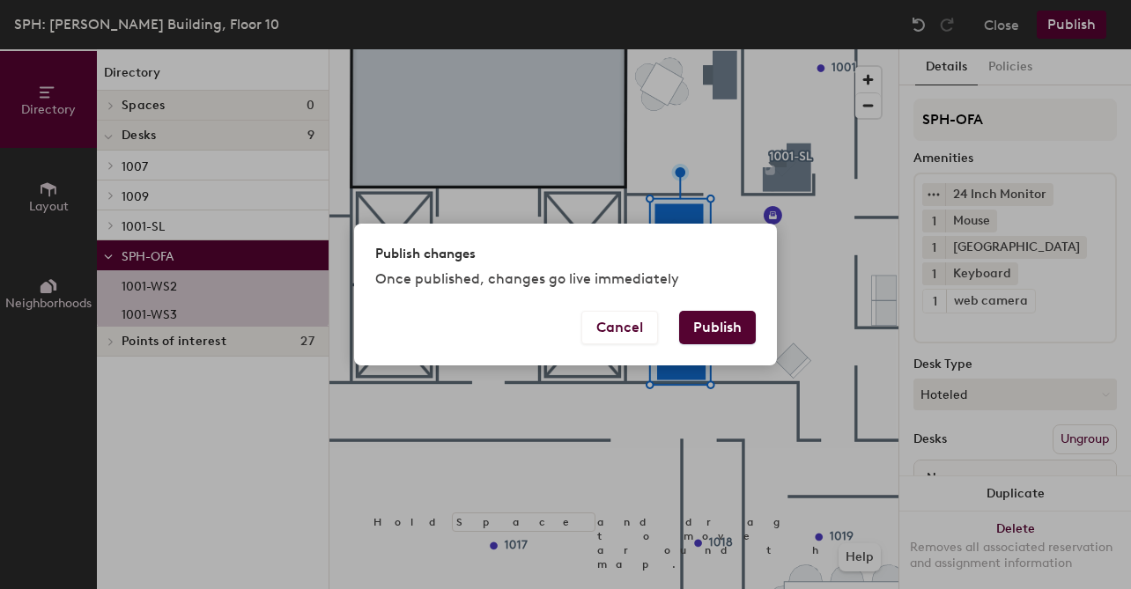
click at [735, 330] on button "Publish" at bounding box center [717, 327] width 77 height 33
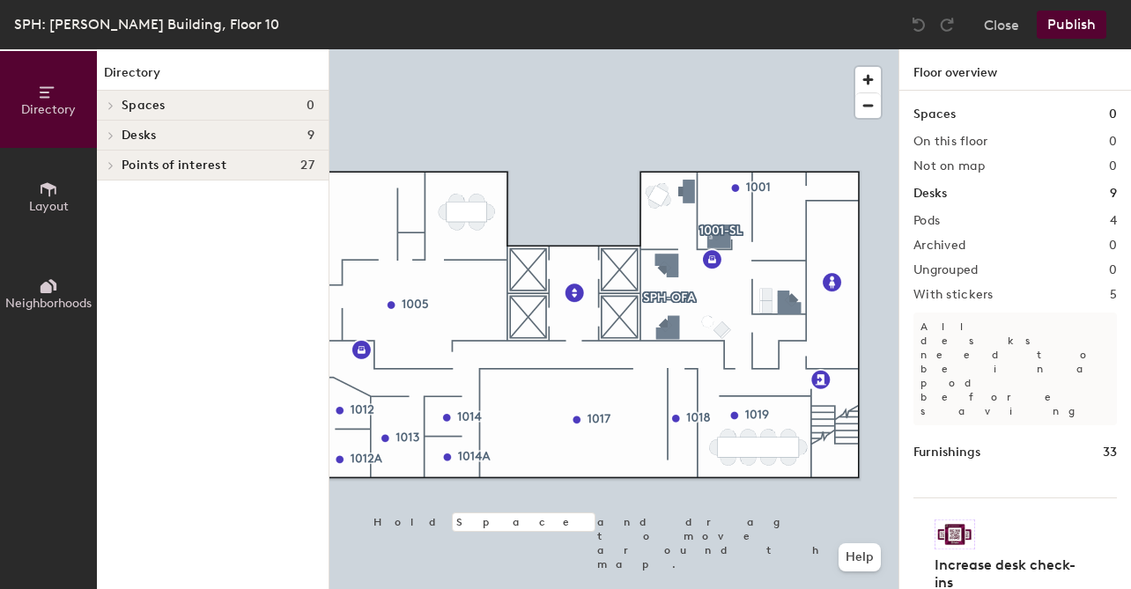
click at [81, 94] on button "Directory" at bounding box center [48, 99] width 97 height 97
click at [124, 130] on span "Desks" at bounding box center [139, 136] width 34 height 14
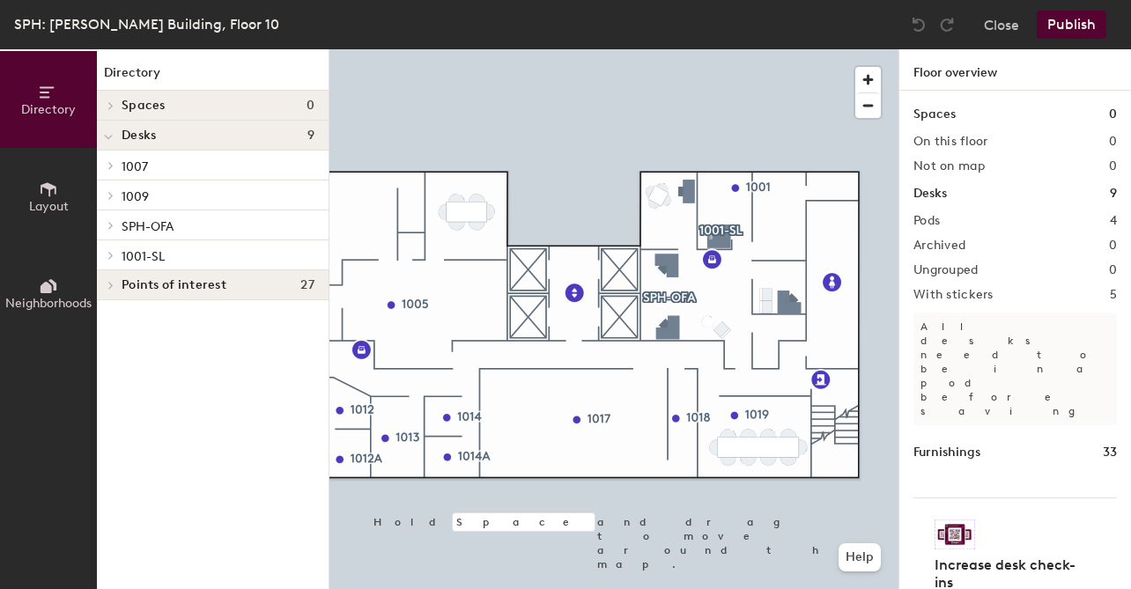
click at [130, 218] on p "SPH-OFA" at bounding box center [218, 225] width 193 height 23
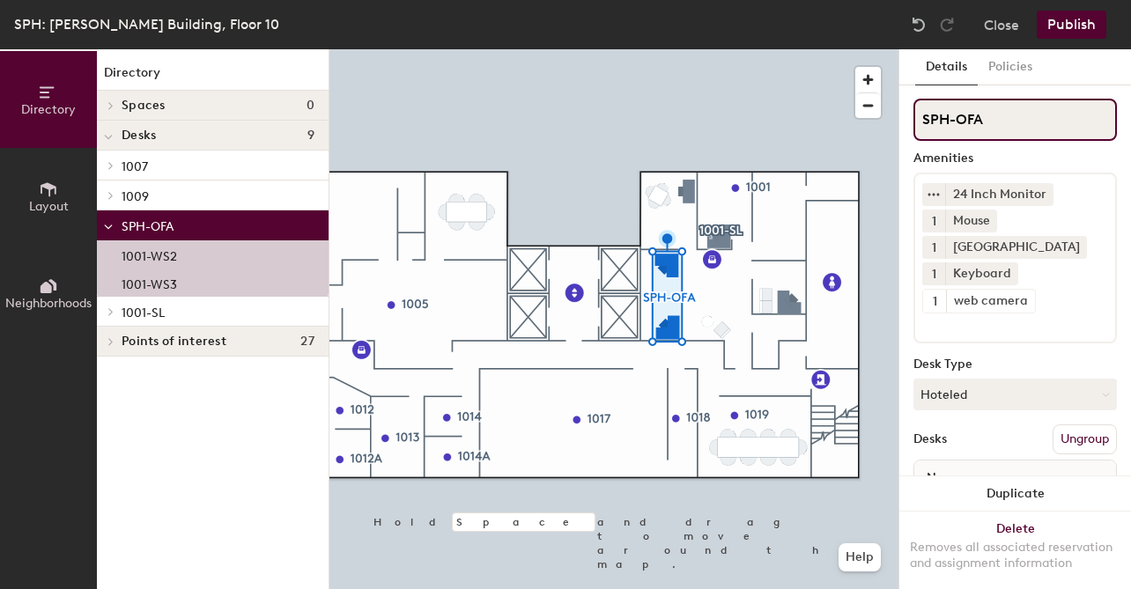
click at [953, 126] on input "SPH-OFA" at bounding box center [1014, 120] width 203 height 42
click at [1038, 121] on input "1001-OFA" at bounding box center [1014, 120] width 203 height 42
type input "1001-OFA"
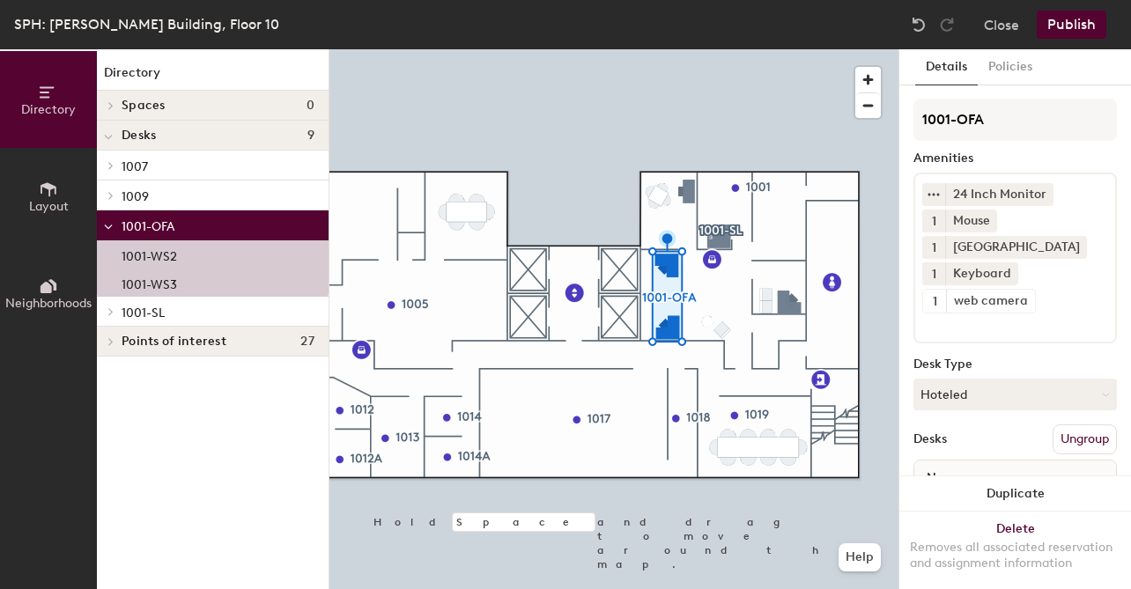
click at [1064, 28] on button "Publish" at bounding box center [1072, 25] width 70 height 28
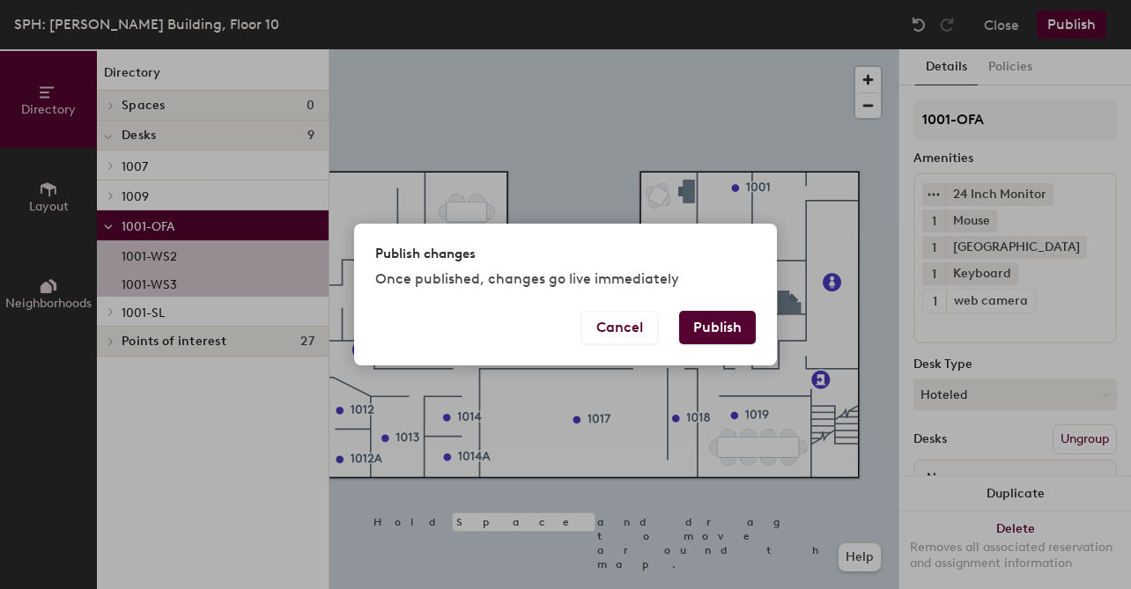
click at [735, 327] on button "Publish" at bounding box center [717, 327] width 77 height 33
